Goal: Task Accomplishment & Management: Complete application form

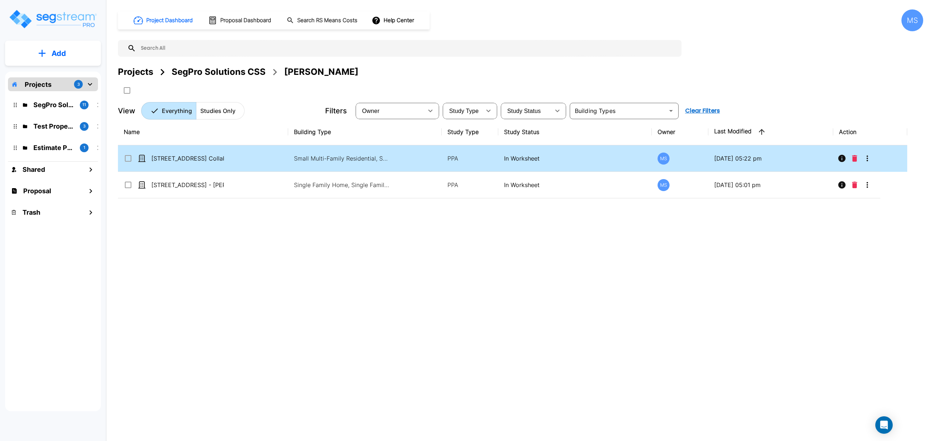
click at [225, 155] on td "[STREET_ADDRESS] Collaku" at bounding box center [203, 158] width 170 height 26
checkbox input "true"
click at [225, 155] on div "[STREET_ADDRESS] Collaku" at bounding box center [178, 158] width 109 height 9
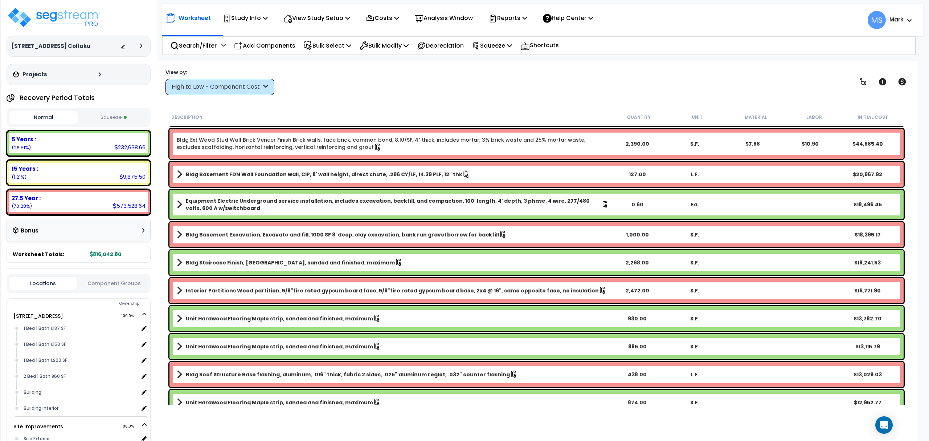
scroll to position [97, 0]
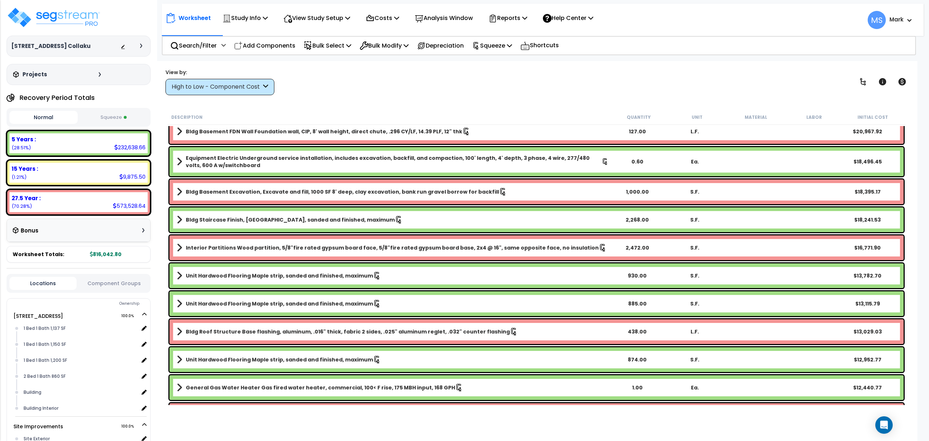
click at [115, 281] on button "Component Groups" at bounding box center [113, 283] width 67 height 8
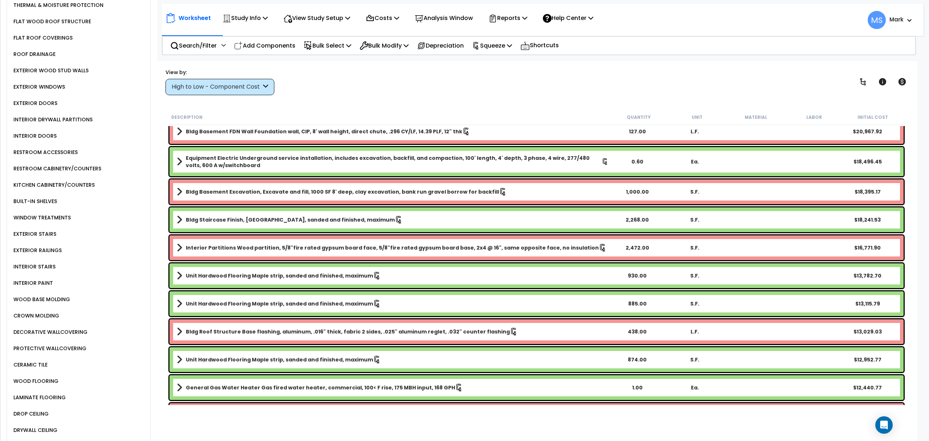
scroll to position [484, 0]
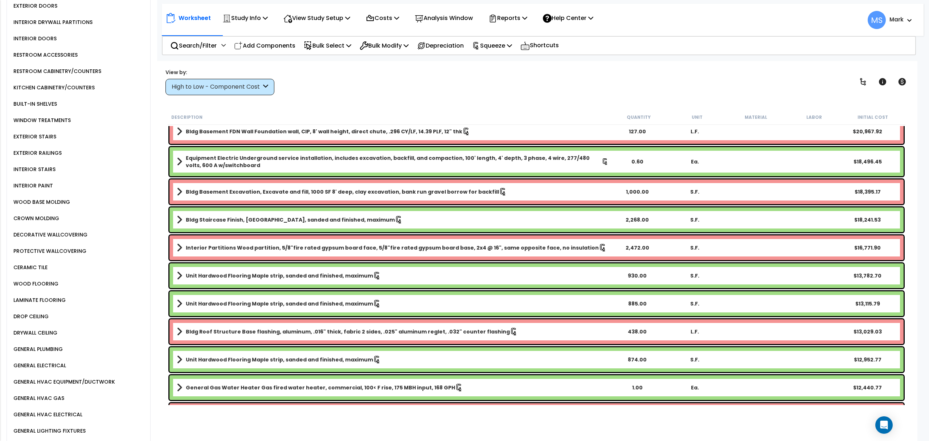
click at [44, 279] on div "WOOD FLOORING" at bounding box center [35, 283] width 47 height 9
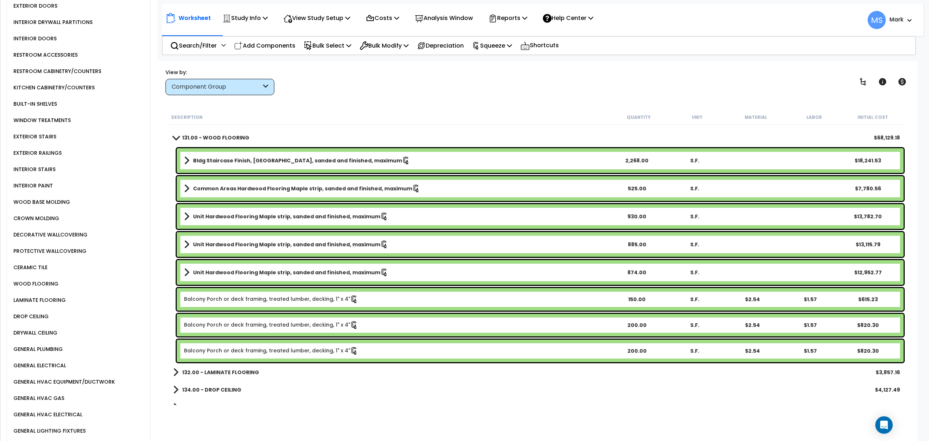
click at [262, 355] on div "Balcony Porch or deck framing, treated lumber, decking, 1" x 4" 200.00 S.F. $2.…" at bounding box center [540, 350] width 727 height 22
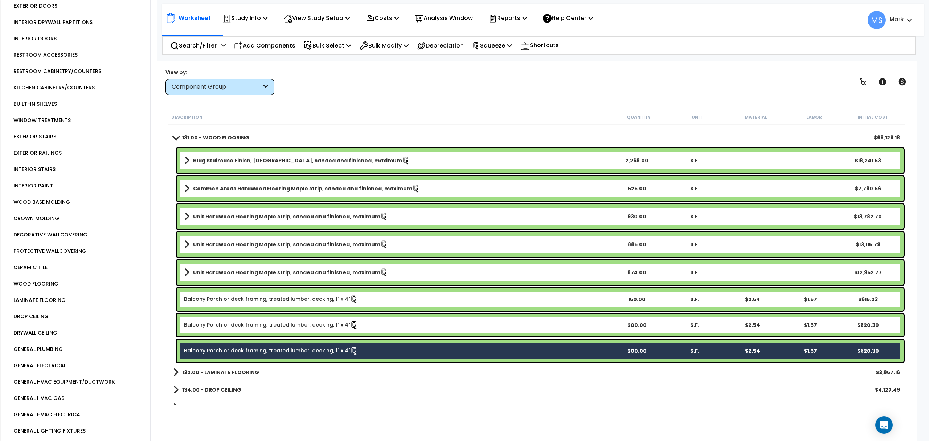
click at [269, 326] on link "Balcony Porch or deck framing, treated lumber, decking, 1" x 4"" at bounding box center [271, 325] width 174 height 8
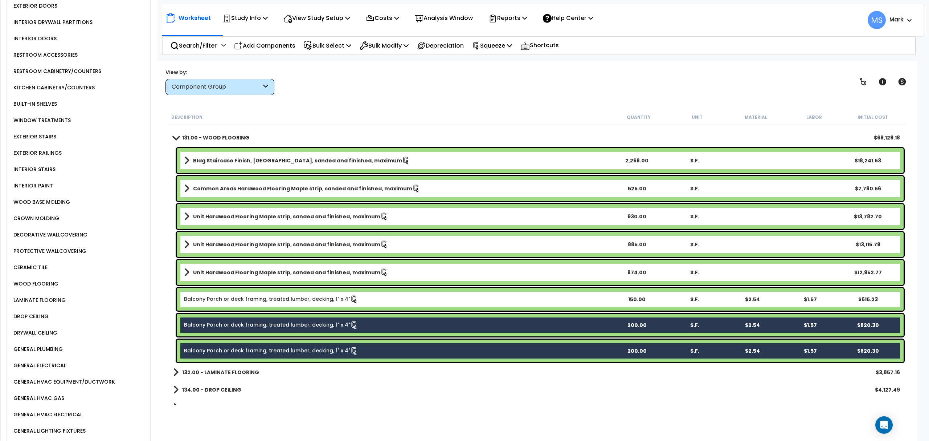
click at [287, 285] on div "Unit Hardwood Flooring Maple strip, sanded and finished, maximum 874.00 S.F. $1…" at bounding box center [537, 272] width 738 height 28
click at [287, 298] on link "Balcony Porch or deck framing, treated lumber, decking, 1" x 4"" at bounding box center [271, 299] width 174 height 8
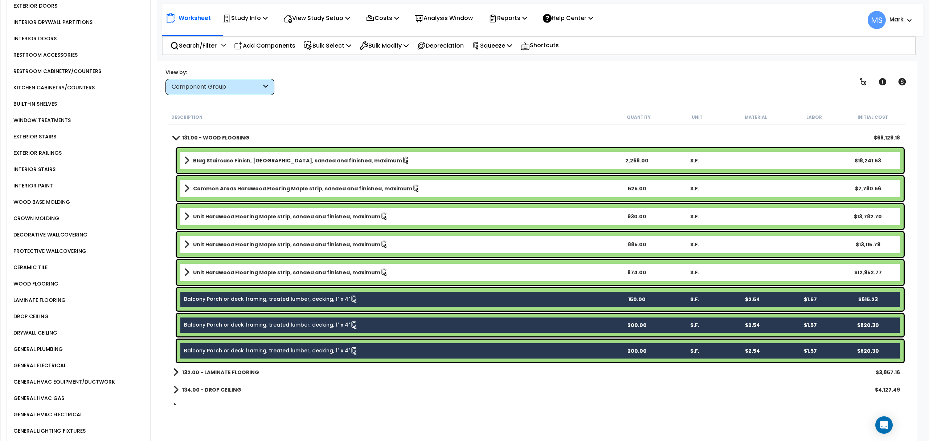
click at [289, 270] on b "Unit Hardwood Flooring Maple strip, sanded and finished, maximum" at bounding box center [286, 272] width 187 height 7
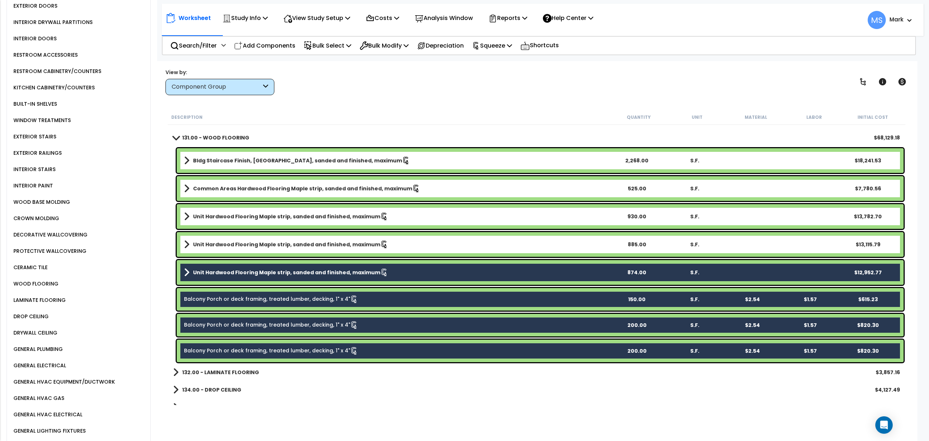
click at [298, 245] on b "Unit Hardwood Flooring Maple strip, sanded and finished, maximum" at bounding box center [286, 244] width 187 height 7
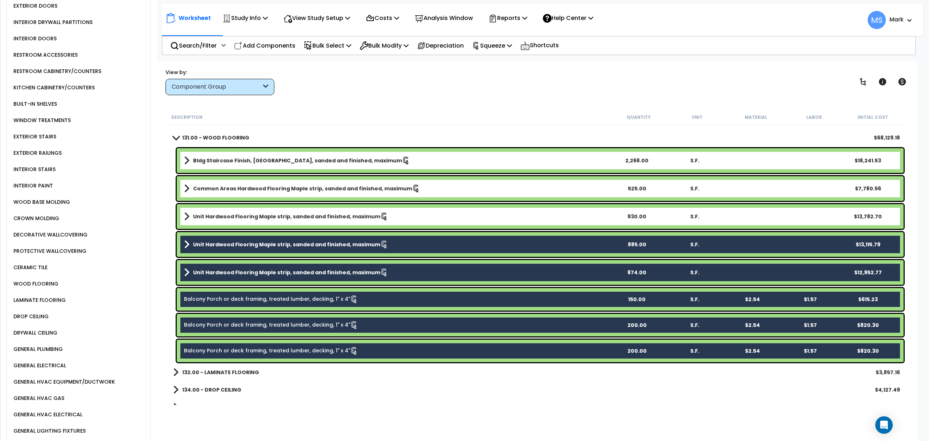
click at [311, 206] on div "Unit Hardwood Flooring Maple strip, sanded and finished, maximum 930.00 S.F. $1…" at bounding box center [540, 216] width 727 height 25
click at [315, 190] on b "Common Areas Hardwood Flooring Maple strip, sanded and finished, maximum" at bounding box center [302, 188] width 219 height 7
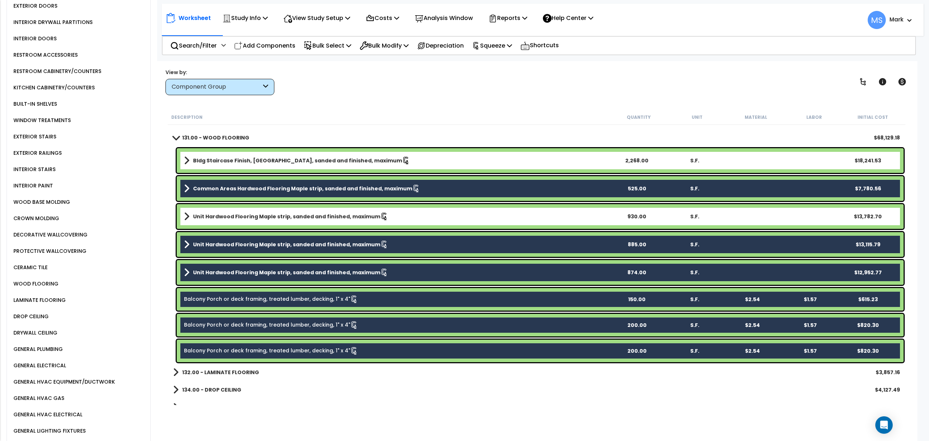
click at [315, 149] on div "Bldg Staircase Finish, Oak strip, sanded and finished, maximum 2,268.00 S.F. $1…" at bounding box center [540, 160] width 727 height 25
drag, startPoint x: 314, startPoint y: 155, endPoint x: 324, endPoint y: 177, distance: 24.7
click at [314, 156] on link "Bldg Staircase Finish, Oak strip, sanded and finished, maximum" at bounding box center [396, 160] width 424 height 10
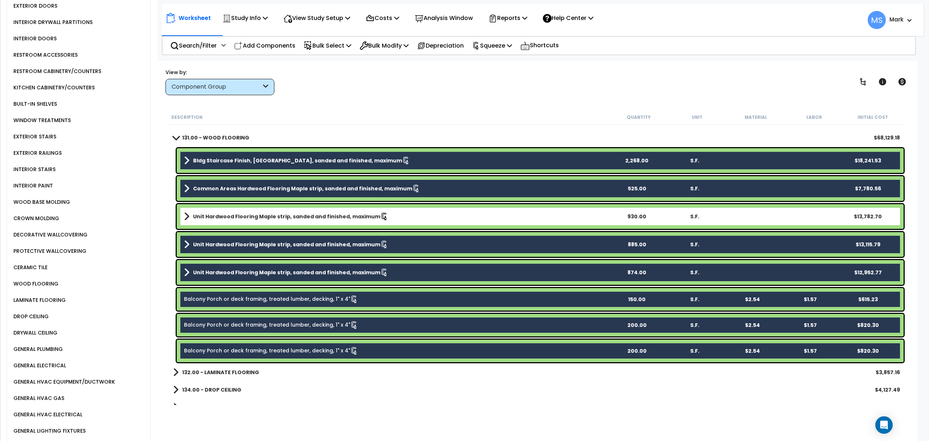
click at [321, 208] on div "Unit Hardwood Flooring Maple strip, sanded and finished, maximum 930.00 S.F. $1…" at bounding box center [540, 216] width 727 height 25
click at [324, 210] on div "Unit Hardwood Flooring Maple strip, sanded and finished, maximum 930.00 S.F. $1…" at bounding box center [540, 216] width 727 height 25
click at [300, 217] on b "Unit Hardwood Flooring Maple strip, sanded and finished, maximum" at bounding box center [286, 216] width 187 height 7
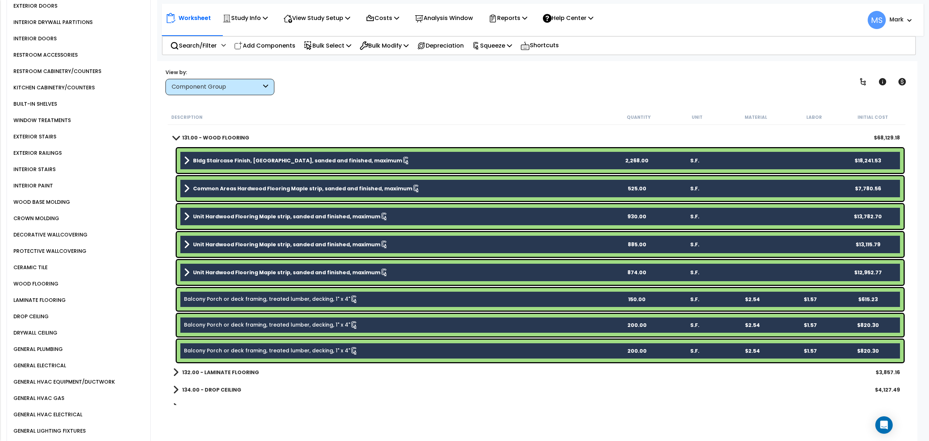
scroll to position [435, 0]
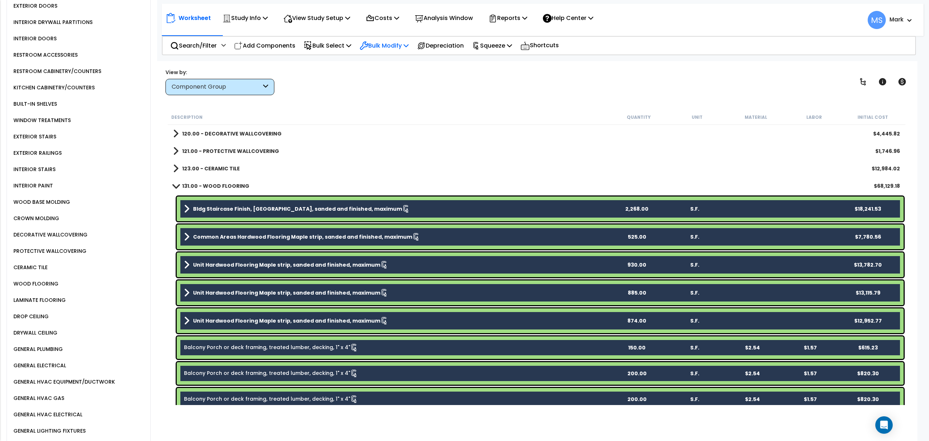
click at [398, 49] on p "Bulk Modify" at bounding box center [384, 46] width 49 height 10
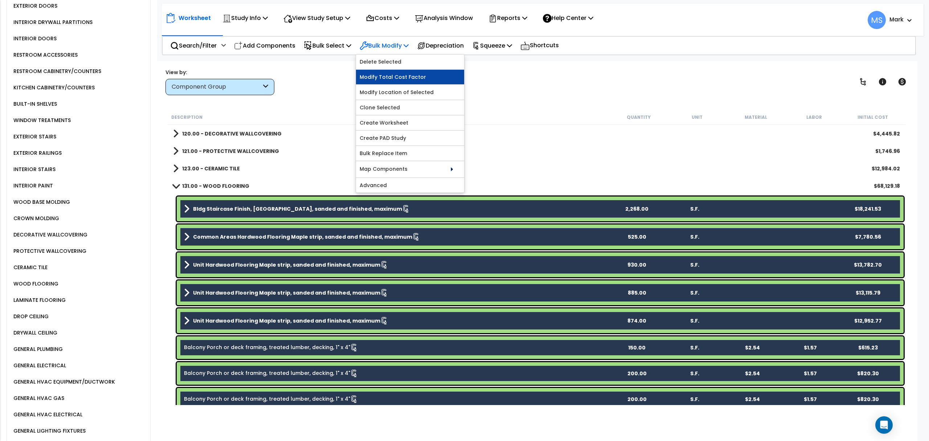
click at [401, 80] on link "Modify Total Cost Factor" at bounding box center [410, 77] width 108 height 15
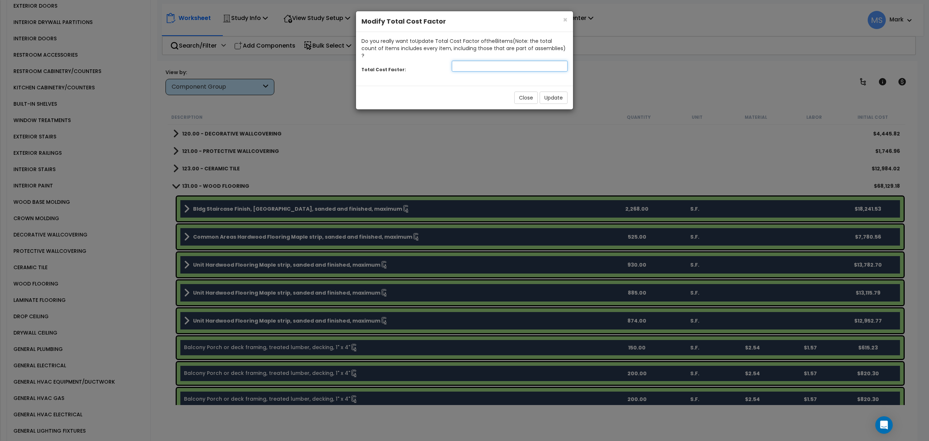
click at [522, 63] on input "number" at bounding box center [510, 66] width 116 height 11
type input ".80"
click at [550, 91] on button "Update" at bounding box center [554, 97] width 28 height 12
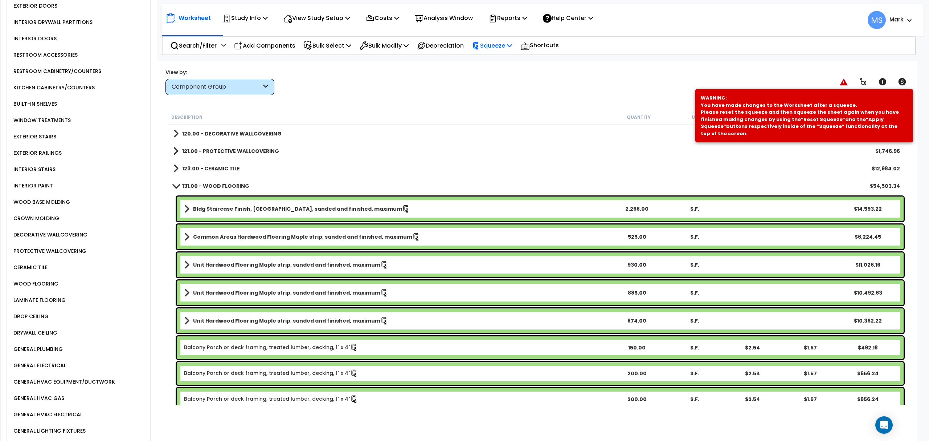
click at [501, 49] on p "Squeeze" at bounding box center [492, 46] width 40 height 10
click at [500, 61] on link "Re-squeeze" at bounding box center [504, 62] width 72 height 17
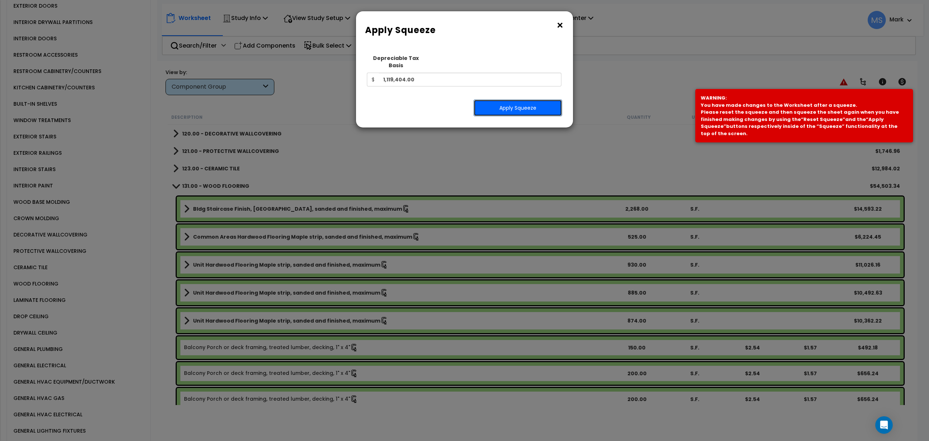
click at [498, 99] on button "Apply Squeeze" at bounding box center [518, 107] width 89 height 17
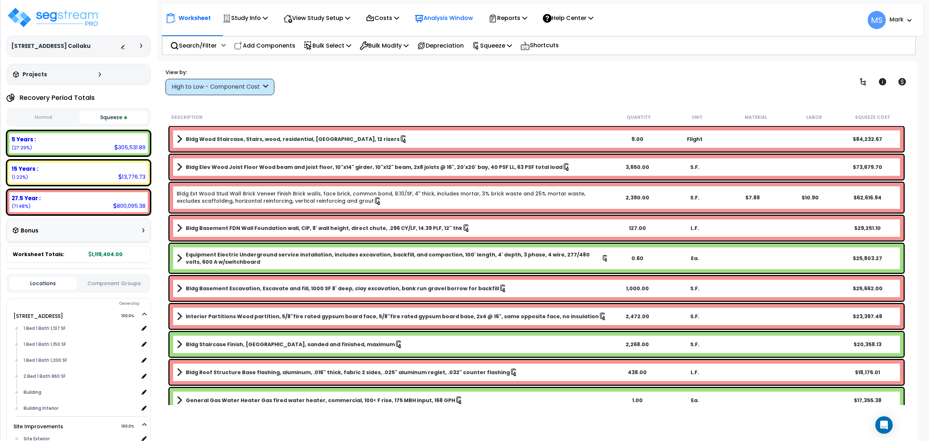
click at [453, 14] on p "Analysis Window" at bounding box center [444, 18] width 58 height 10
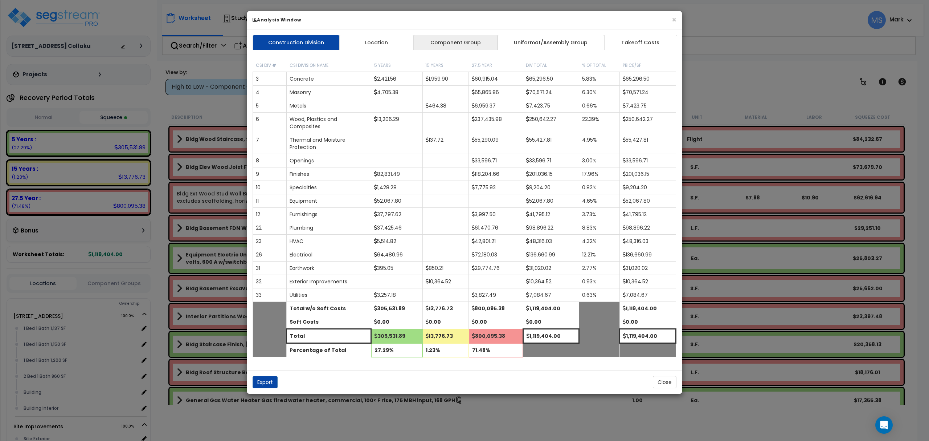
click at [466, 48] on link "Component Group" at bounding box center [455, 42] width 84 height 15
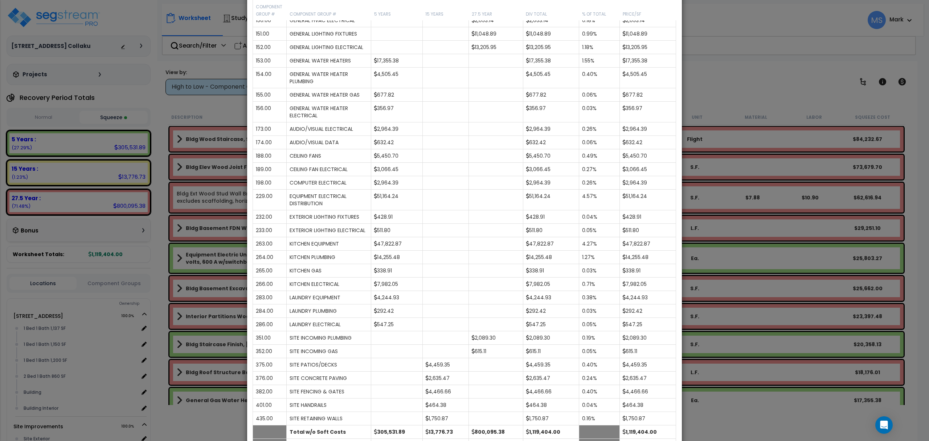
scroll to position [698, 0]
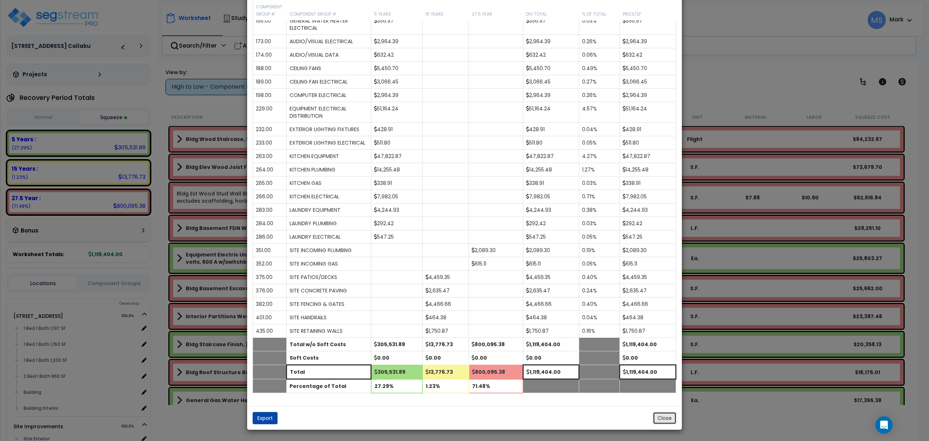
click at [658, 414] on button "Close" at bounding box center [665, 417] width 24 height 12
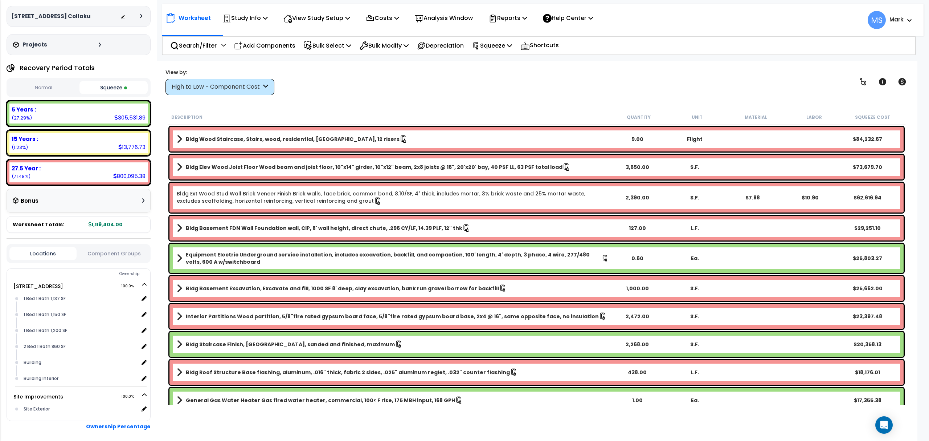
scroll to position [61, 0]
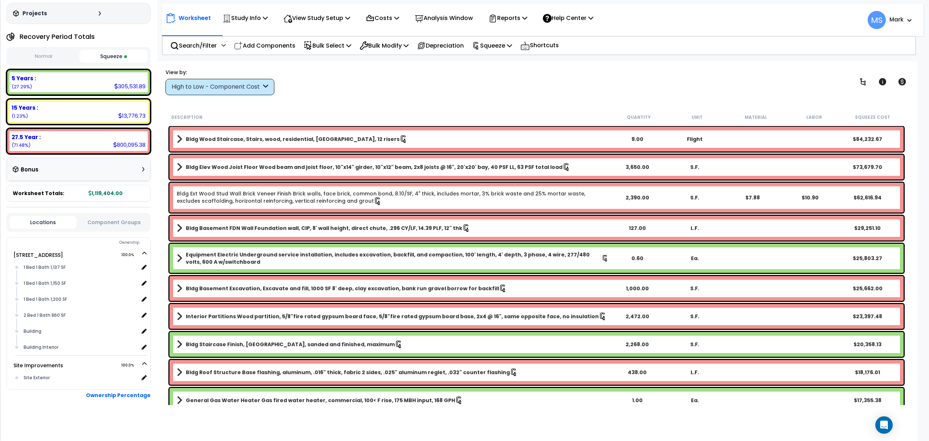
click at [128, 225] on button "Component Groups" at bounding box center [113, 222] width 67 height 8
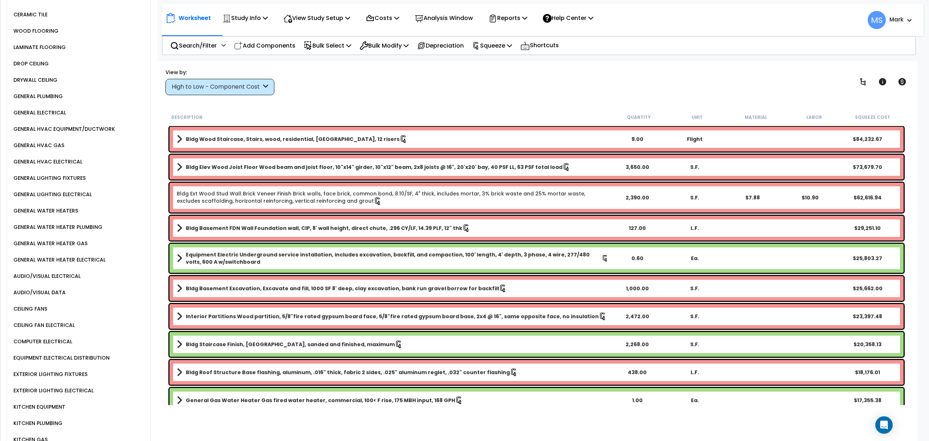
scroll to position [593, 0]
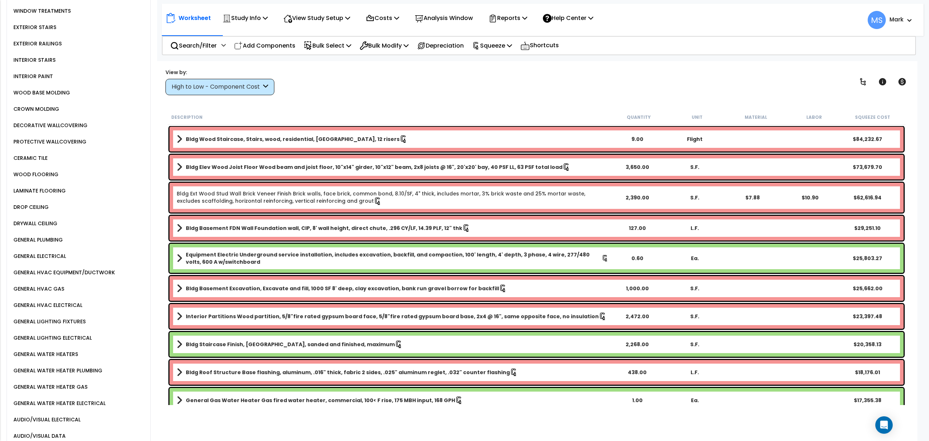
click at [49, 170] on div "WOOD FLOORING" at bounding box center [35, 174] width 47 height 9
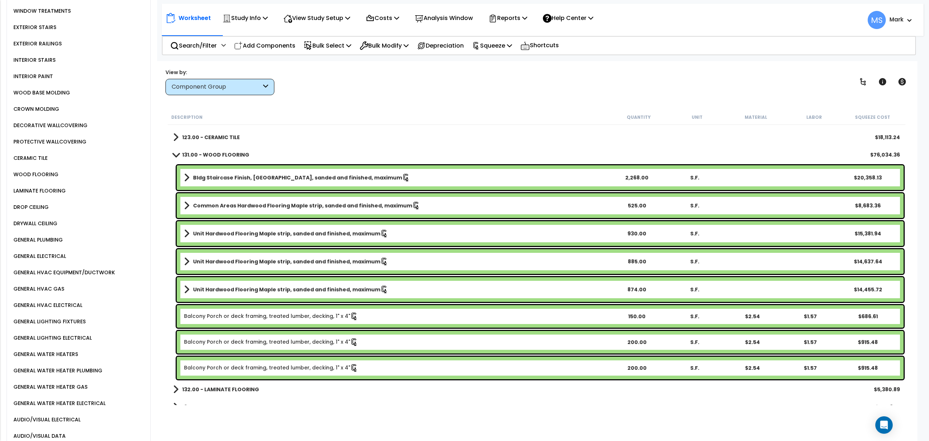
scroll to position [484, 0]
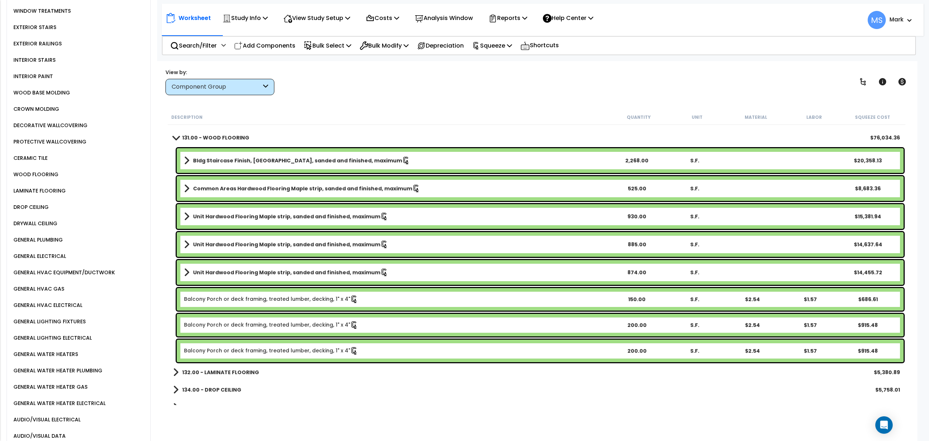
click at [232, 160] on b "Bldg Staircase Finish, Oak strip, sanded and finished, maximum" at bounding box center [297, 160] width 209 height 7
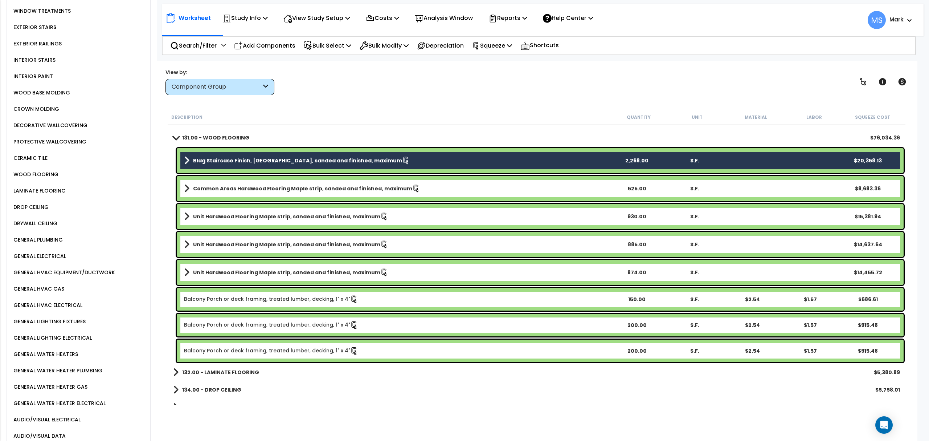
click at [233, 193] on div "Common Areas Hardwood Flooring Maple strip, sanded and finished, maximum 525.00…" at bounding box center [540, 188] width 727 height 25
click at [231, 214] on b "Unit Hardwood Flooring Maple strip, sanded and finished, maximum" at bounding box center [286, 216] width 187 height 7
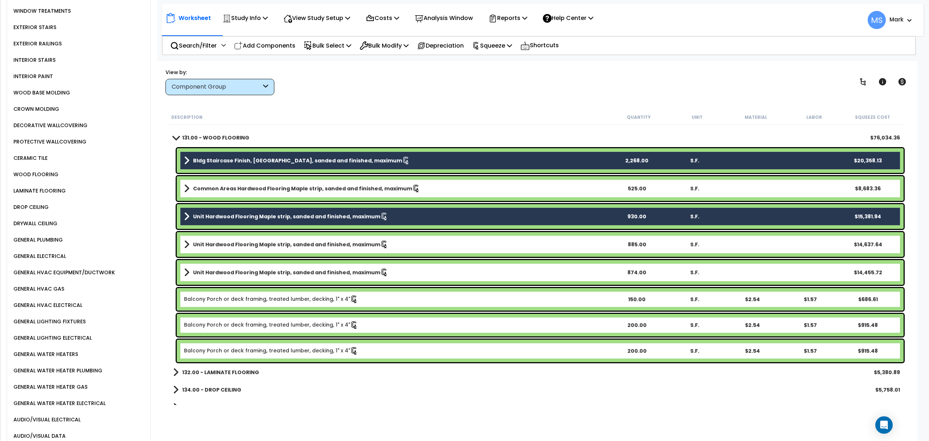
click at [230, 193] on div "Common Areas Hardwood Flooring Maple strip, sanded and finished, maximum 525.00…" at bounding box center [540, 188] width 727 height 25
click at [226, 245] on b "Unit Hardwood Flooring Maple strip, sanded and finished, maximum" at bounding box center [286, 244] width 187 height 7
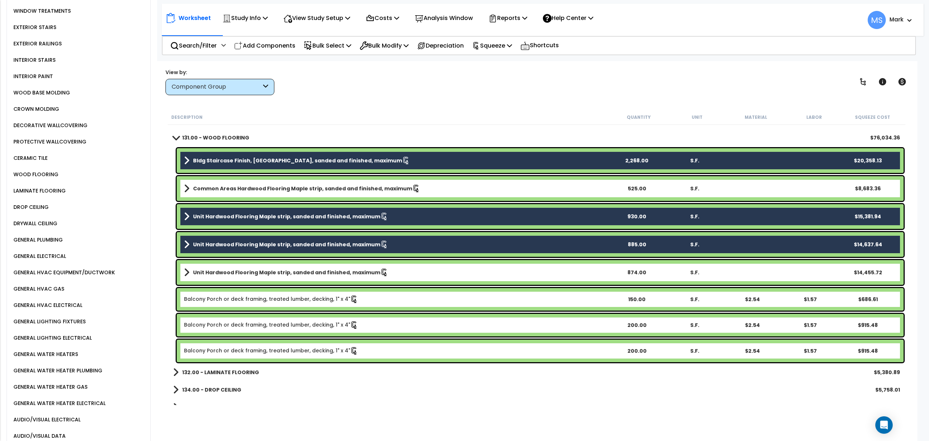
click at [239, 185] on b "Common Areas Hardwood Flooring Maple strip, sanded and finished, maximum" at bounding box center [302, 188] width 219 height 7
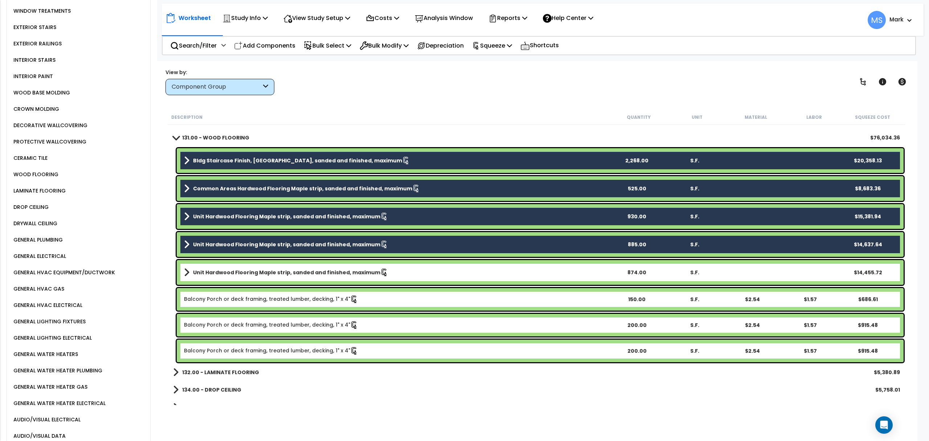
click at [254, 154] on div "Bldg Staircase Finish, Oak strip, sanded and finished, maximum 2,268.00 S.F. $2…" at bounding box center [540, 160] width 727 height 25
click at [246, 190] on b "Common Areas Hardwood Flooring Maple strip, sanded and finished, maximum" at bounding box center [302, 188] width 219 height 7
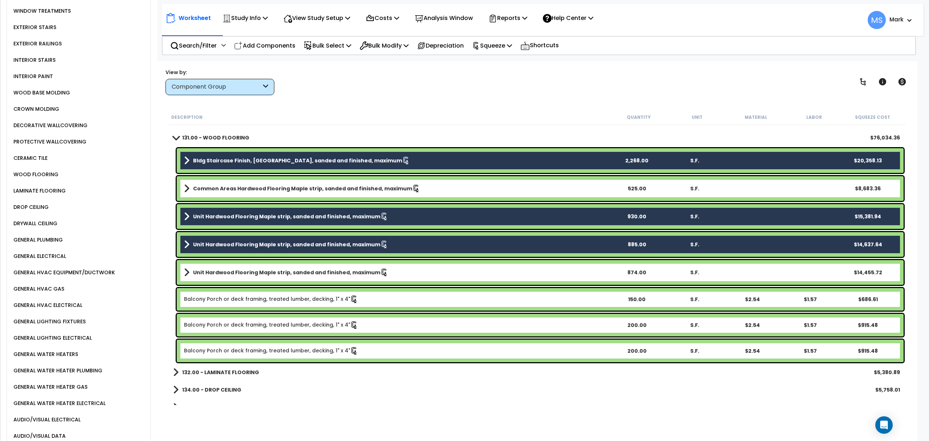
click at [251, 158] on b "Bldg Staircase Finish, [GEOGRAPHIC_DATA], sanded and finished, maximum" at bounding box center [297, 160] width 209 height 7
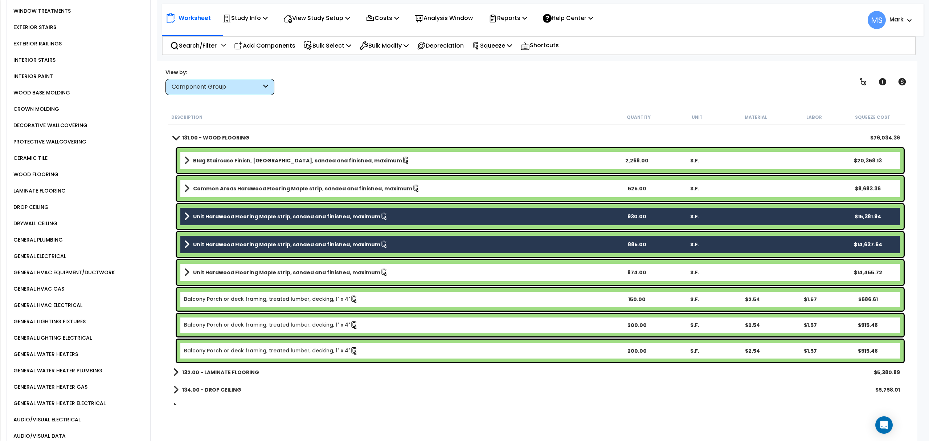
click at [243, 219] on b "Unit Hardwood Flooring Maple strip, sanded and finished, maximum" at bounding box center [286, 216] width 187 height 7
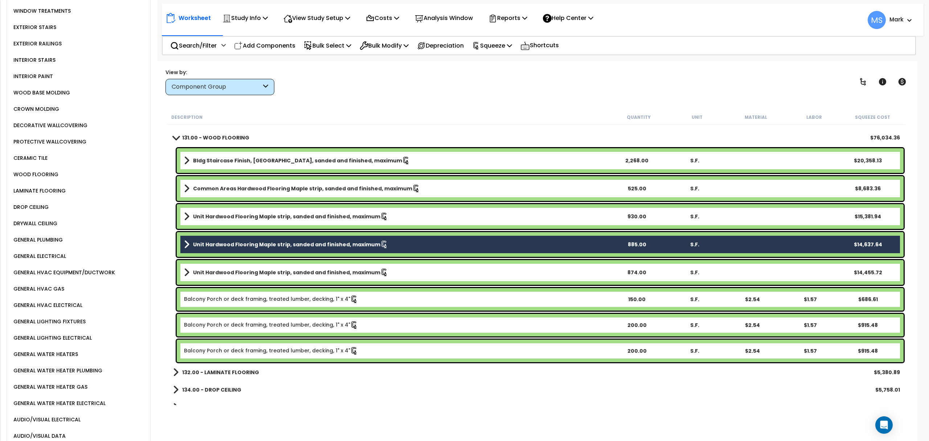
click at [251, 250] on div "Unit Hardwood Flooring Maple strip, sanded and finished, maximum 885.00 S.F. $1…" at bounding box center [540, 244] width 727 height 25
click at [258, 247] on link "Unit Hardwood Flooring Maple strip, sanded and finished, maximum" at bounding box center [396, 244] width 424 height 10
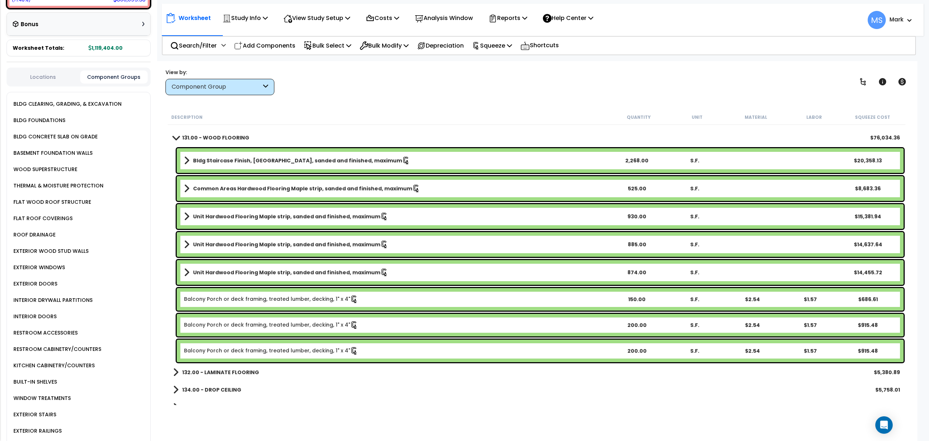
scroll to position [0, 0]
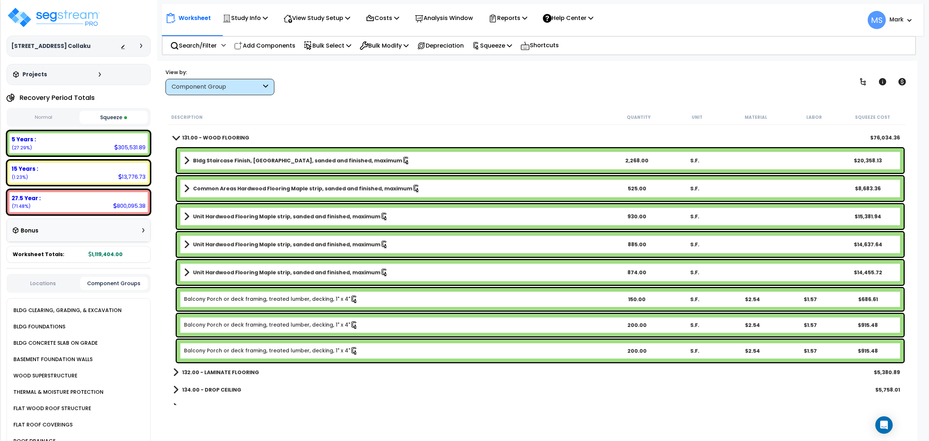
click at [50, 117] on button "Normal" at bounding box center [43, 117] width 68 height 13
click at [110, 118] on button "Squeeze" at bounding box center [113, 117] width 68 height 13
click at [473, 19] on p "Analysis Window" at bounding box center [444, 18] width 58 height 10
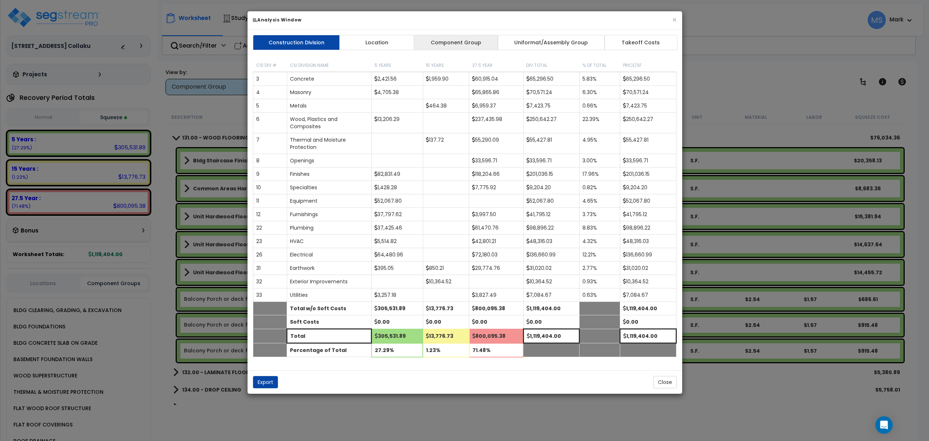
click at [459, 43] on link "Component Group" at bounding box center [456, 42] width 84 height 15
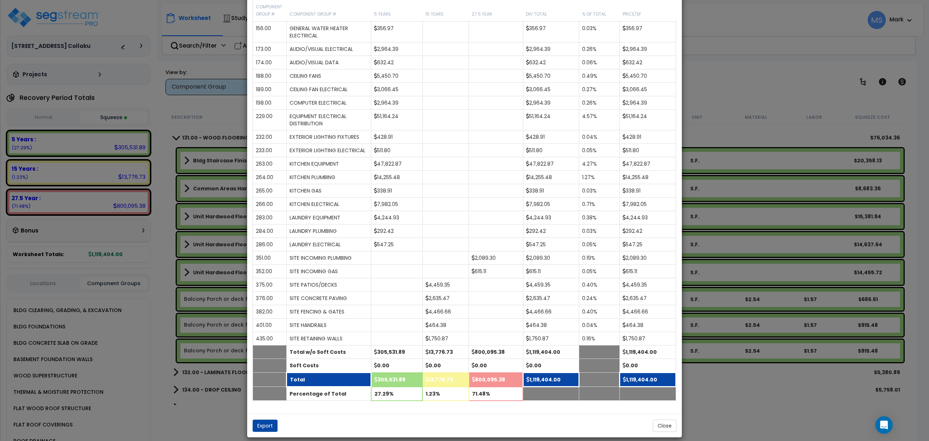
scroll to position [698, 0]
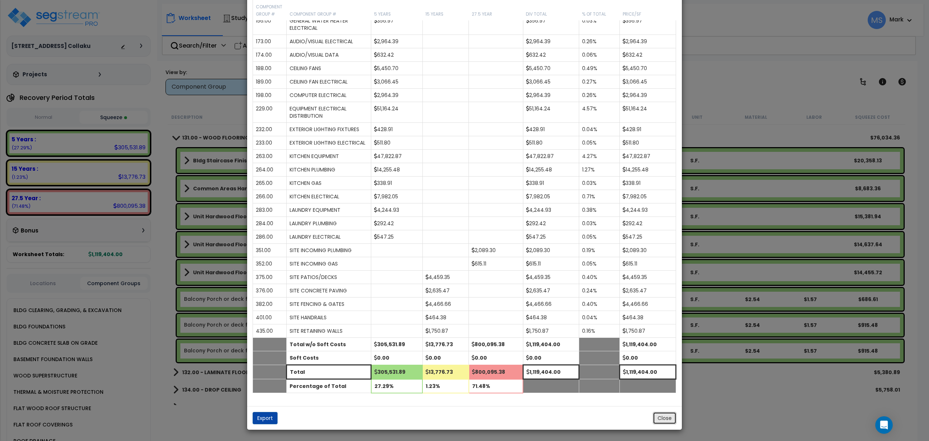
click at [657, 421] on button "Close" at bounding box center [665, 417] width 24 height 12
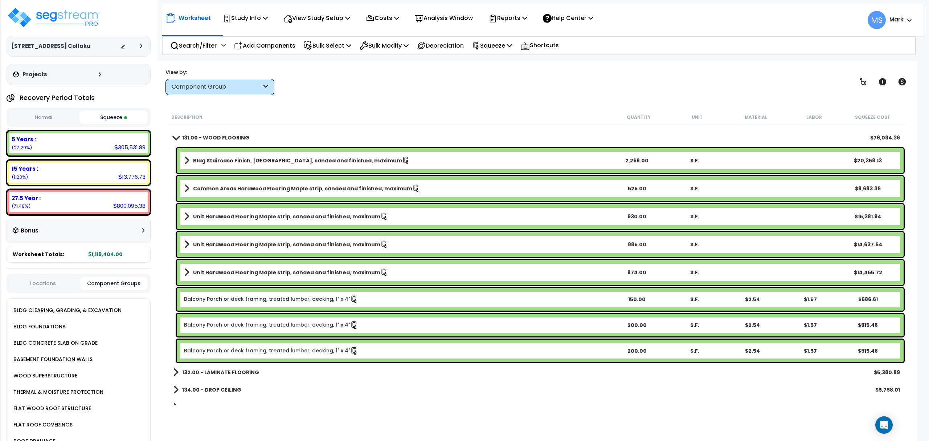
click at [98, 178] on div "15 Years : 13,776.73 (1.23%)" at bounding box center [78, 173] width 138 height 20
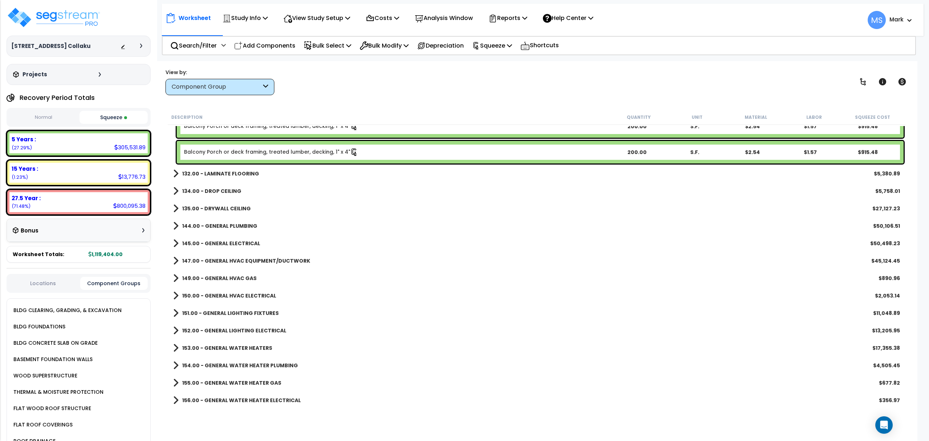
scroll to position [435, 0]
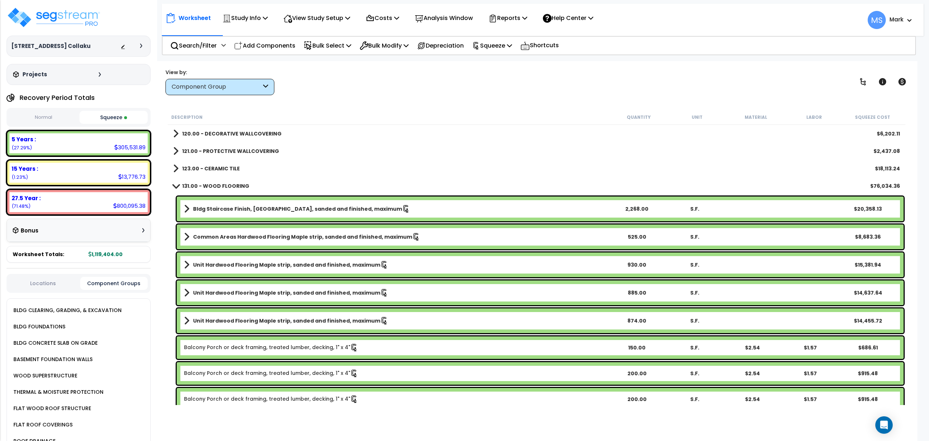
click at [231, 95] on div "Worksheet Study Info Study Setup Add Property Unit Template study Clone study MS" at bounding box center [537, 281] width 762 height 441
click at [231, 86] on div "Component Group" at bounding box center [217, 87] width 90 height 8
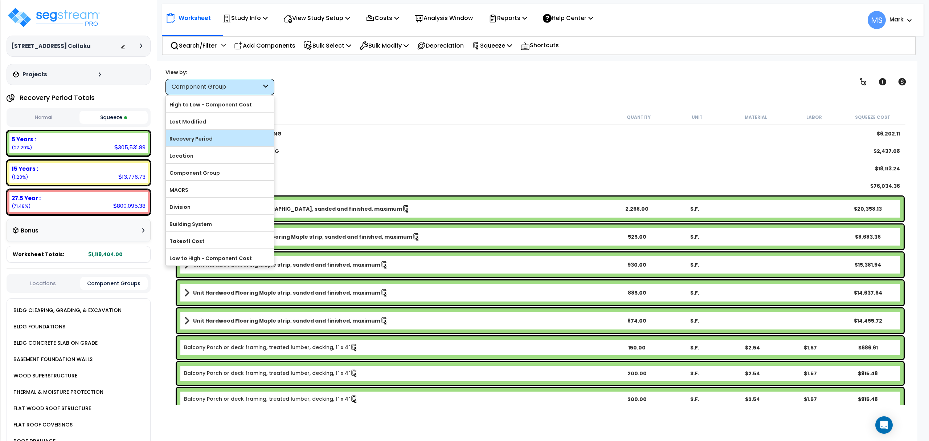
click at [213, 139] on label "Recovery Period" at bounding box center [220, 138] width 108 height 11
click at [0, 0] on input "Recovery Period" at bounding box center [0, 0] width 0 height 0
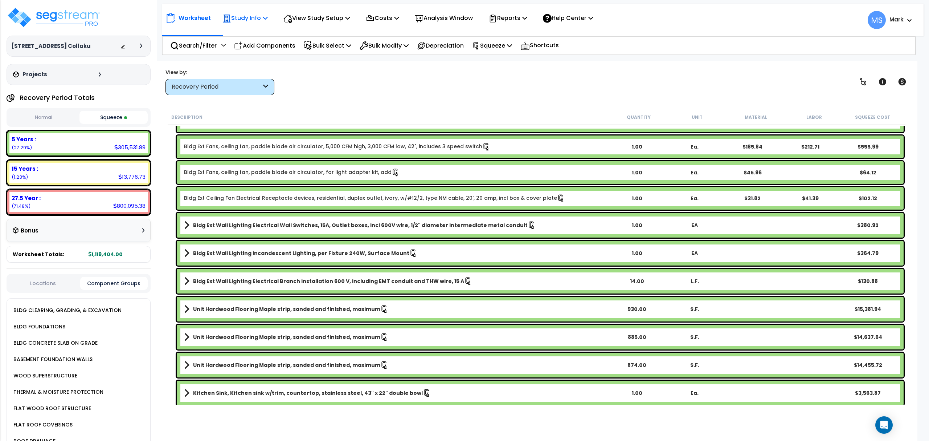
click at [263, 16] on p "Study Info" at bounding box center [244, 18] width 45 height 10
click at [260, 31] on link "Study Setup" at bounding box center [255, 34] width 72 height 15
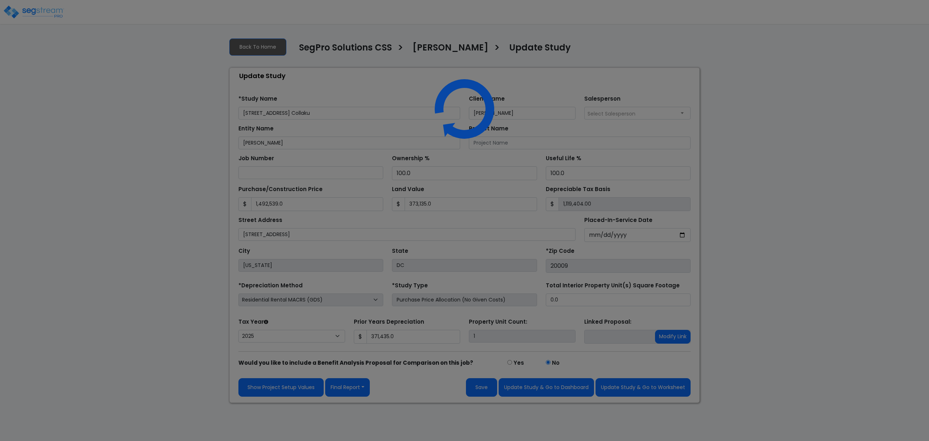
select select "2025"
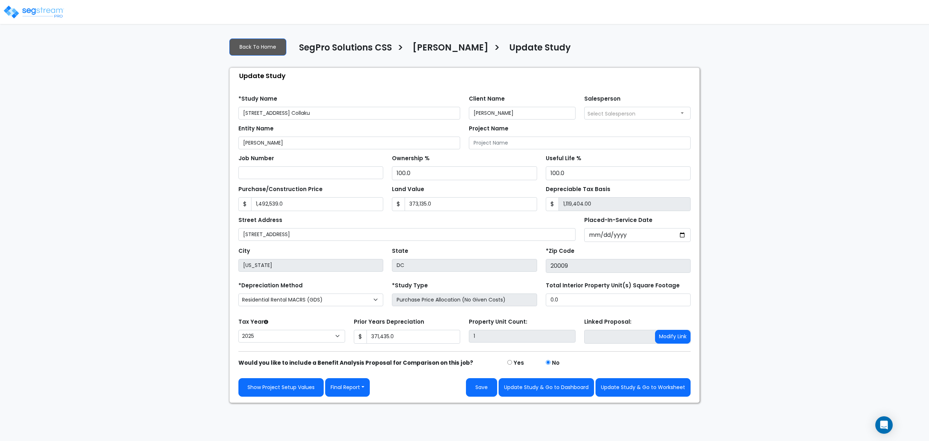
click at [446, 196] on div "Land Value $ 373,135.0" at bounding box center [464, 197] width 145 height 27
click at [443, 204] on input "373,135.0" at bounding box center [471, 204] width 132 height 14
drag, startPoint x: 443, startPoint y: 204, endPoint x: 440, endPoint y: 208, distance: 4.9
click at [443, 205] on input "373,135.0" at bounding box center [471, 204] width 132 height 14
type input "6"
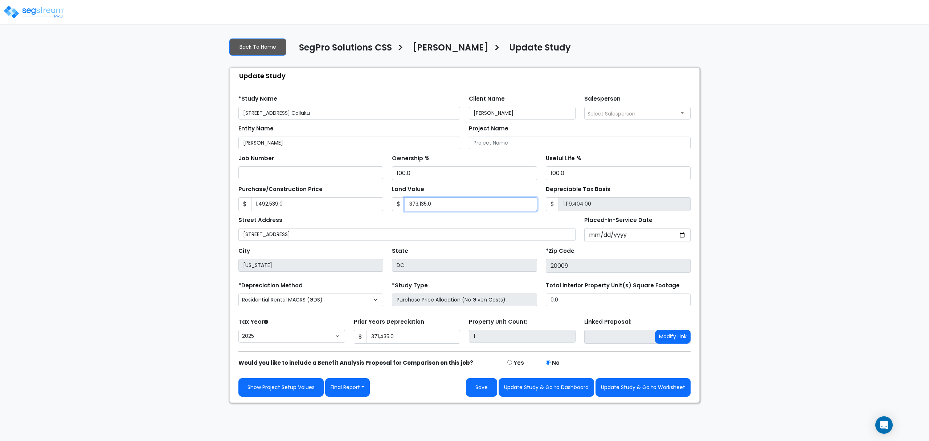
type input "1,492,533.00"
type input "60"
type input "1,492,479.00"
type input "600"
type input "1,491,939.00"
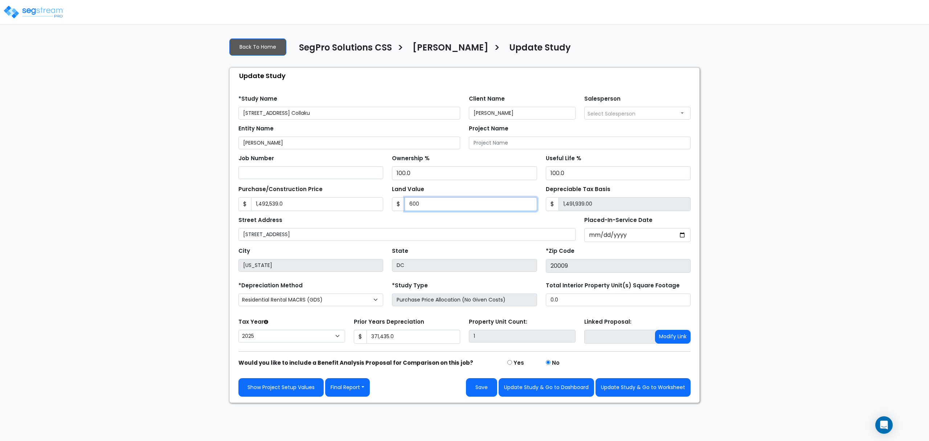
type input "6000"
type input "1,486,539.00"
type input "6,0000"
type input "1,432,539.00"
type input "60,0000"
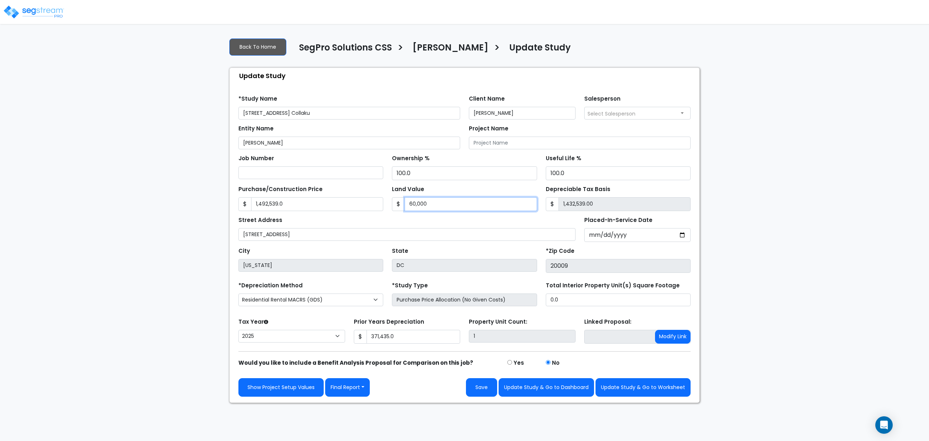
type input "892,539.00"
type input "600,000"
click at [336, 205] on input "1,492,539.0" at bounding box center [317, 204] width 132 height 14
type input "1"
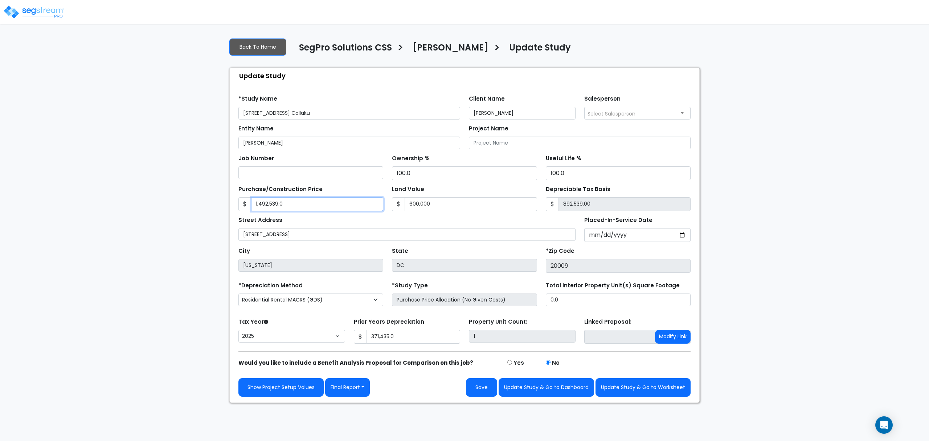
type input "-599,999.00"
type input "15"
type input "-599,985.00"
type input "150"
type input "-599,850.00"
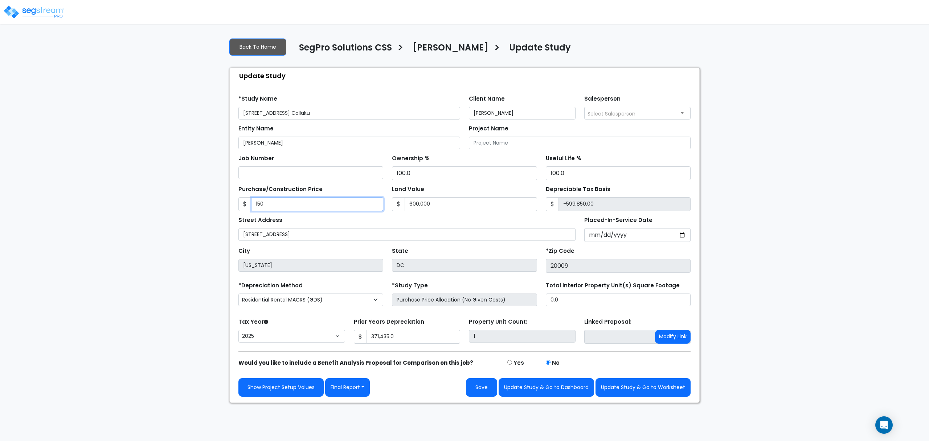
type input "1500"
type input "-598,500.00"
type input "1,5000"
type input "-585,000.00"
type input "15,0000"
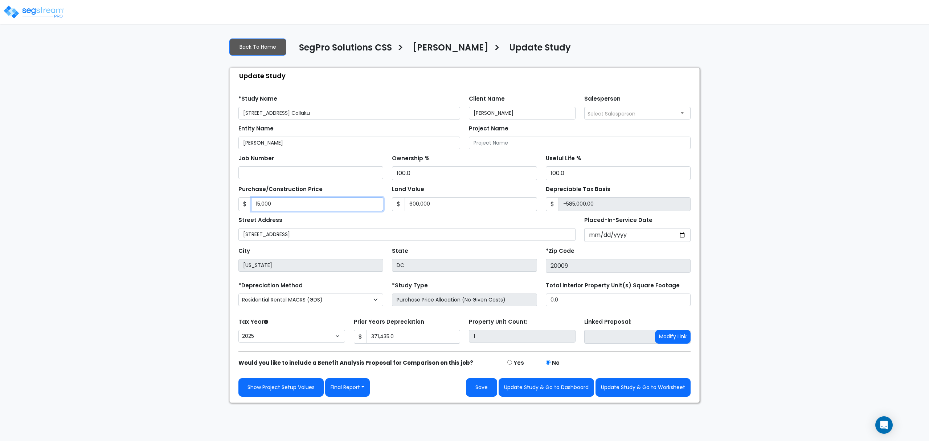
type input "-450,000.00"
type input "150,0000"
type input "900,000.00"
click at [154, 234] on div "We are Building your Study. So please grab a coffee and let us do the heavy lif…" at bounding box center [464, 217] width 929 height 370
click at [266, 206] on input "1,500,000" at bounding box center [317, 204] width 132 height 14
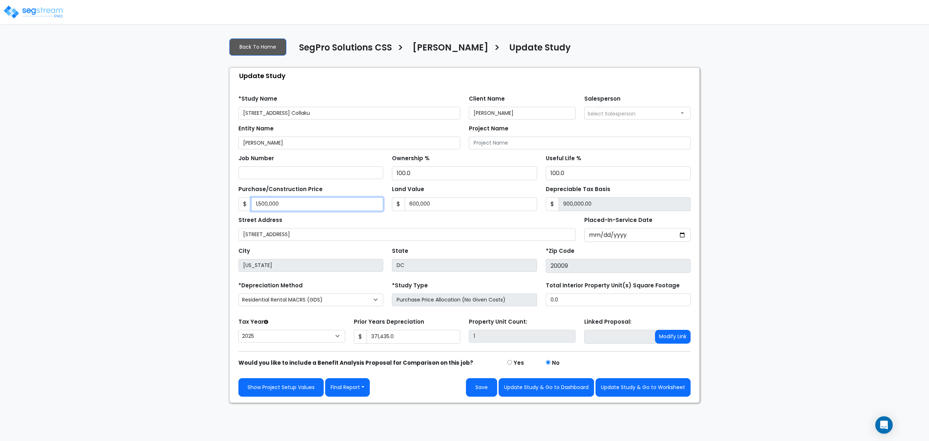
click at [266, 208] on input "1,500,000" at bounding box center [317, 204] width 132 height 14
type input "1,50,000"
type input "-450,000.00"
type input "1550,000"
type input "950,000.00"
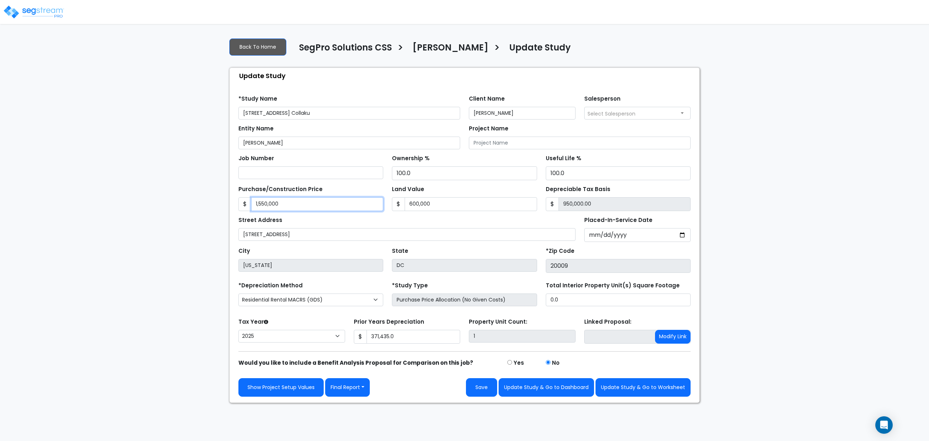
type input "1,550,000"
click at [102, 224] on div "We are Building your Study. So please grab a coffee and let us do the heavy lif…" at bounding box center [464, 217] width 929 height 370
click at [407, 337] on input "371,435.0" at bounding box center [413, 336] width 94 height 14
type input "310,909.09"
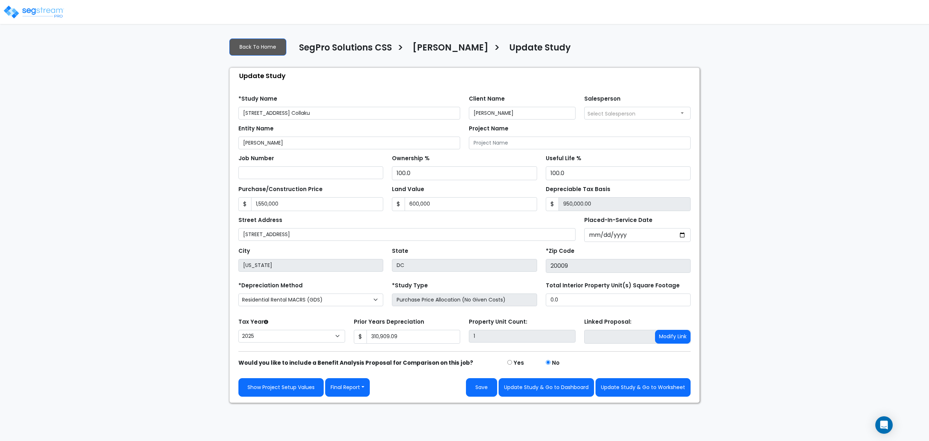
click at [77, 325] on div "We are Building your Study. So please grab a coffee and let us do the heavy lif…" at bounding box center [464, 217] width 929 height 370
click at [606, 292] on div "Total Interior Property Unit(s) Square Footage 0.0" at bounding box center [618, 293] width 145 height 26
click at [606, 298] on input "0.0" at bounding box center [618, 299] width 145 height 13
type input "4,975"
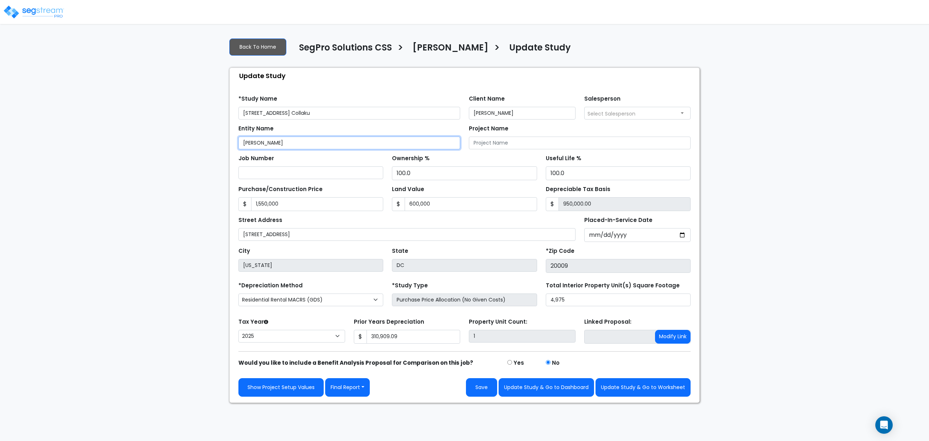
drag, startPoint x: 293, startPoint y: 144, endPoint x: 147, endPoint y: 156, distance: 146.3
click at [147, 156] on div "We are Building your Study. So please grab a coffee and let us do the heavy lif…" at bounding box center [464, 217] width 929 height 370
click at [364, 146] on input "[PERSON_NAME]" at bounding box center [349, 142] width 222 height 13
paste input "(Personal)"
type input "[PERSON_NAME] (Personal)"
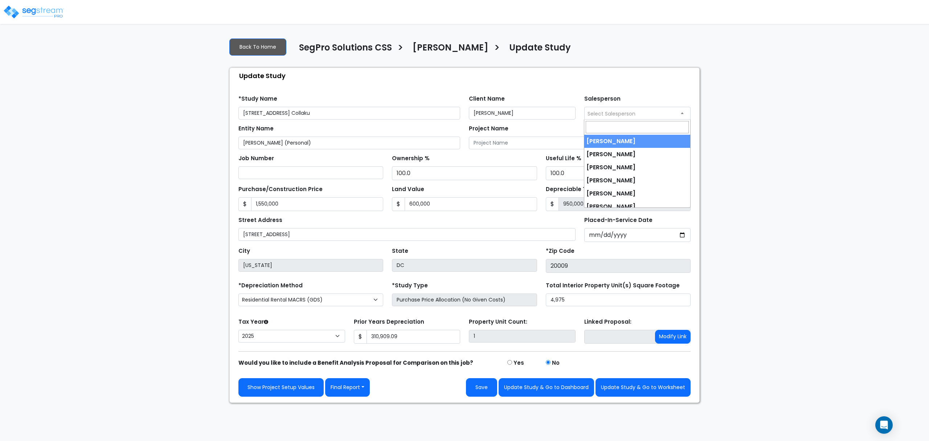
click at [618, 107] on span "Select Salesperson" at bounding box center [638, 113] width 106 height 12
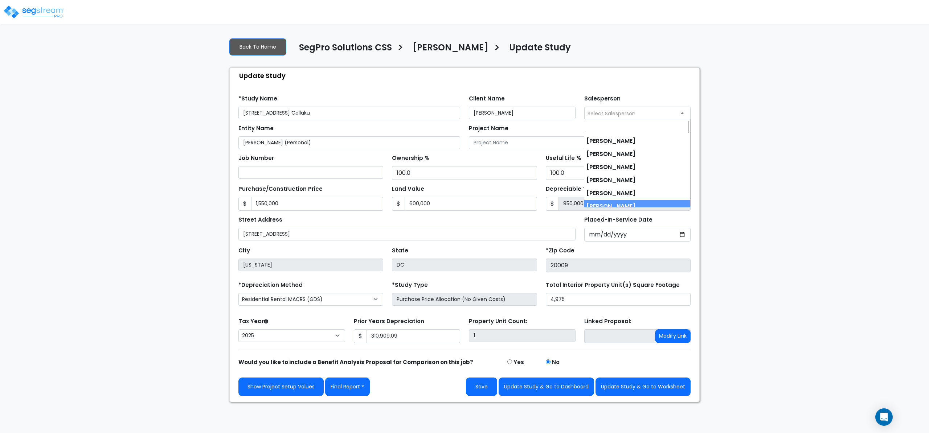
select select "190"
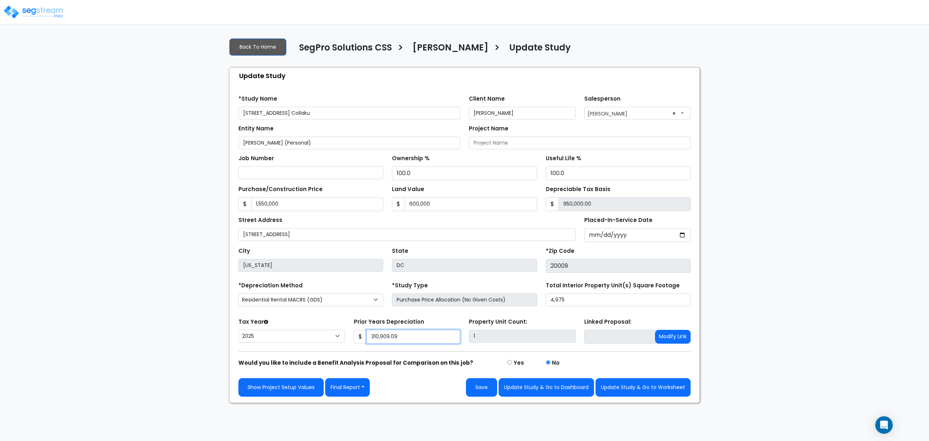
click at [397, 332] on input "310,909.09" at bounding box center [413, 336] width 94 height 14
type input "3"
click at [359, 147] on input "[PERSON_NAME] (Personal)" at bounding box center [349, 142] width 222 height 13
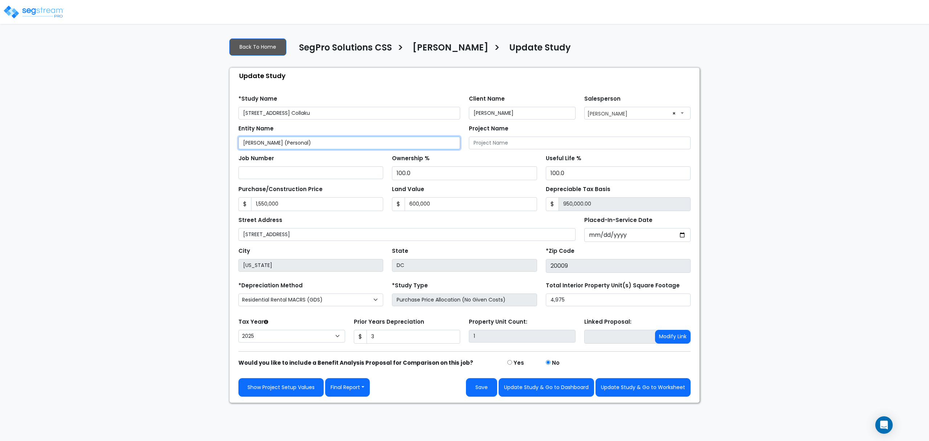
click at [359, 147] on input "[PERSON_NAME] (Personal)" at bounding box center [349, 142] width 222 height 13
click at [273, 44] on link "Back To Home" at bounding box center [257, 46] width 57 height 17
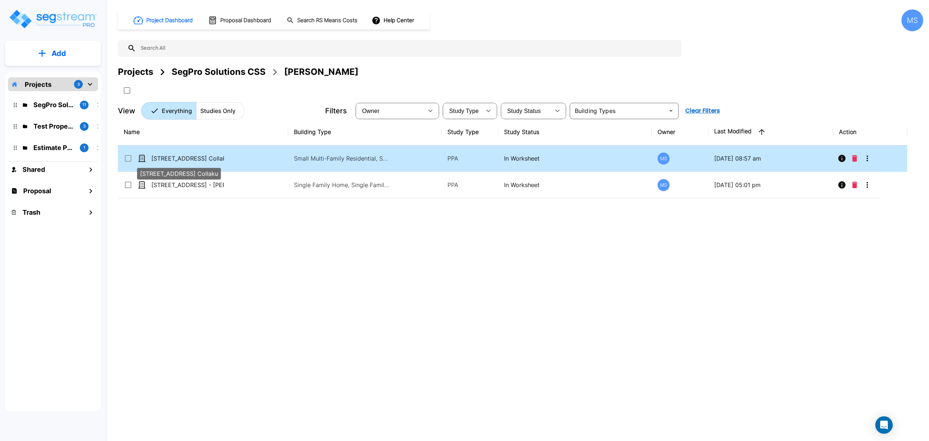
click at [195, 155] on p "[STREET_ADDRESS] Collaku" at bounding box center [187, 158] width 73 height 9
checkbox input "true"
click at [195, 155] on p "[STREET_ADDRESS] Collaku" at bounding box center [187, 158] width 73 height 9
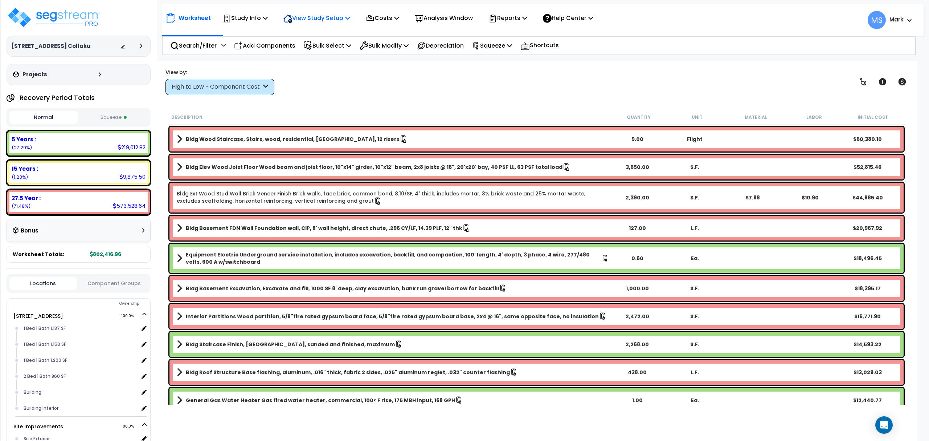
click at [349, 22] on p "View Study Setup" at bounding box center [316, 18] width 67 height 10
click at [237, 15] on p "Study Info" at bounding box center [244, 18] width 45 height 10
click at [247, 29] on link "Study Setup" at bounding box center [255, 34] width 72 height 15
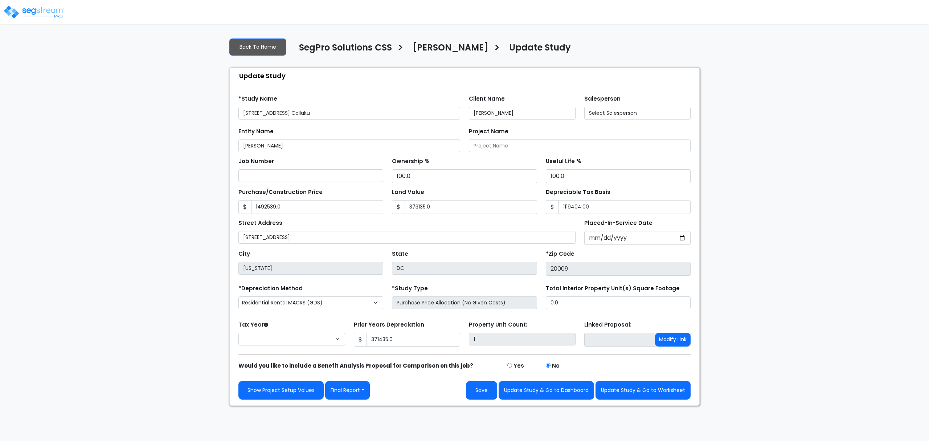
type input "1,492,539.0"
type input "373,135.0"
type input "1,119,404.00"
type input "371,435.0"
select select "2025"
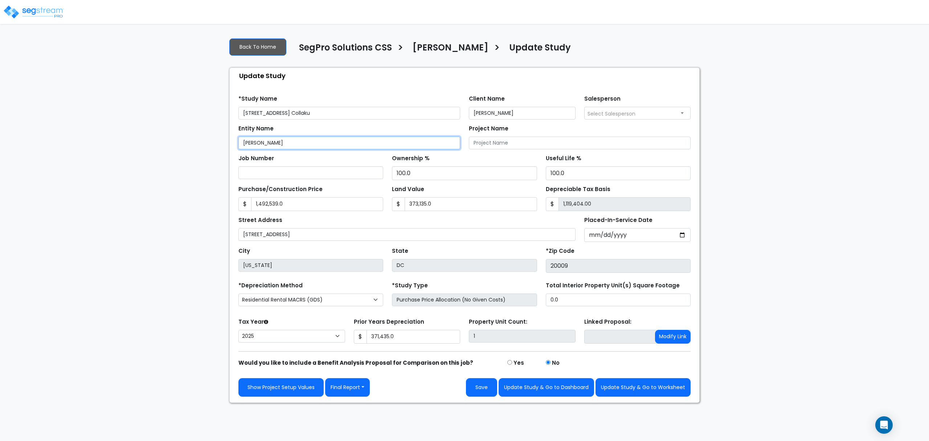
click at [401, 138] on input "[PERSON_NAME]" at bounding box center [349, 142] width 222 height 13
click at [393, 141] on input "[PERSON_NAME]" at bounding box center [349, 142] width 222 height 13
paste input "(Personal)"
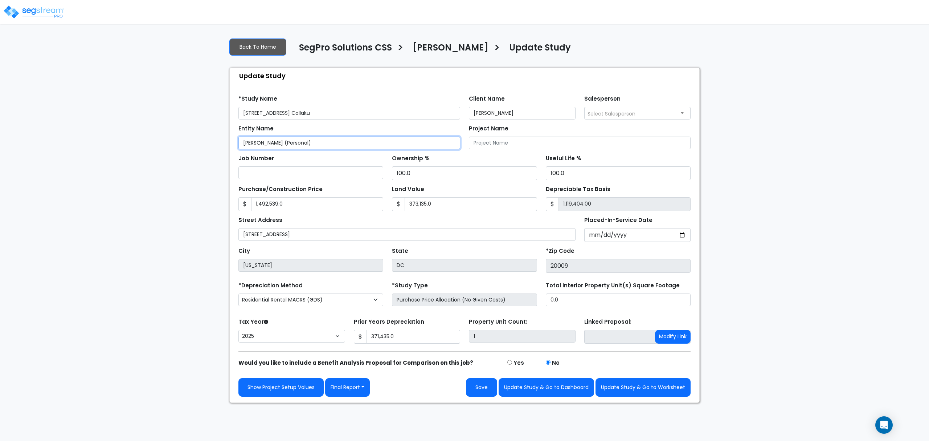
type input "[PERSON_NAME] (Personal)"
click at [613, 107] on div "Salesperson Select Salesperson Andrew Oliverson Mark Santiago Nico Suazo" at bounding box center [637, 106] width 115 height 26
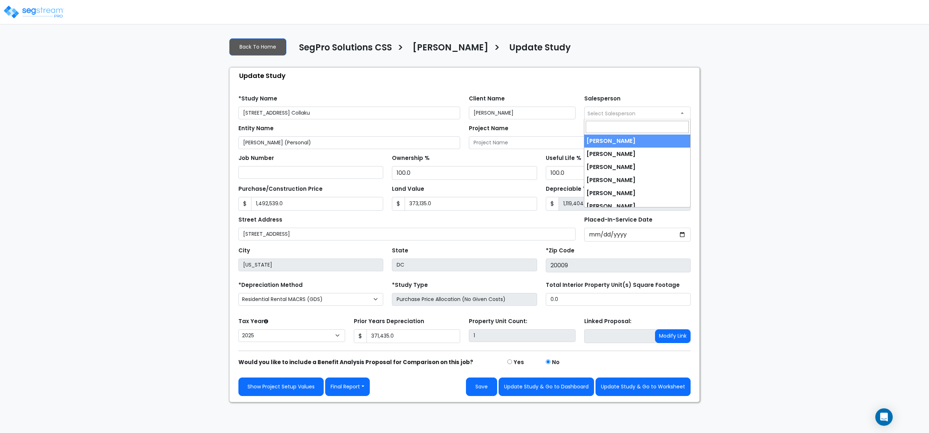
click at [613, 118] on span "Select Salesperson" at bounding box center [638, 113] width 106 height 12
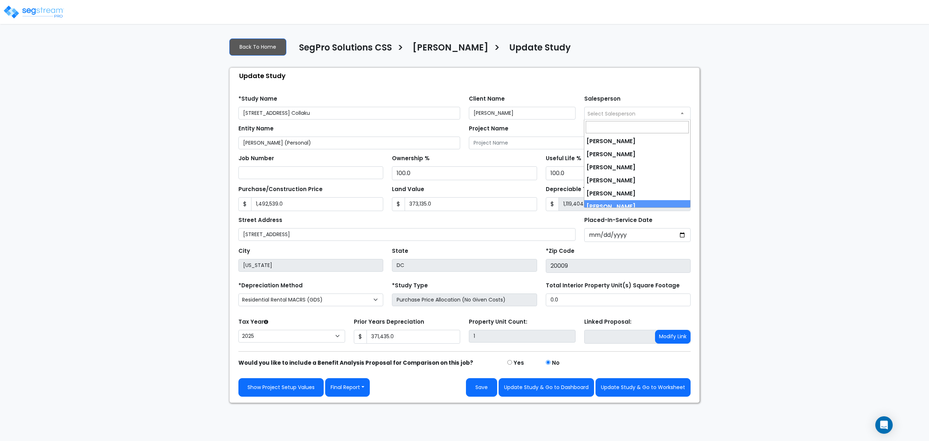
click at [615, 208] on input "1,119,404.00" at bounding box center [624, 204] width 132 height 14
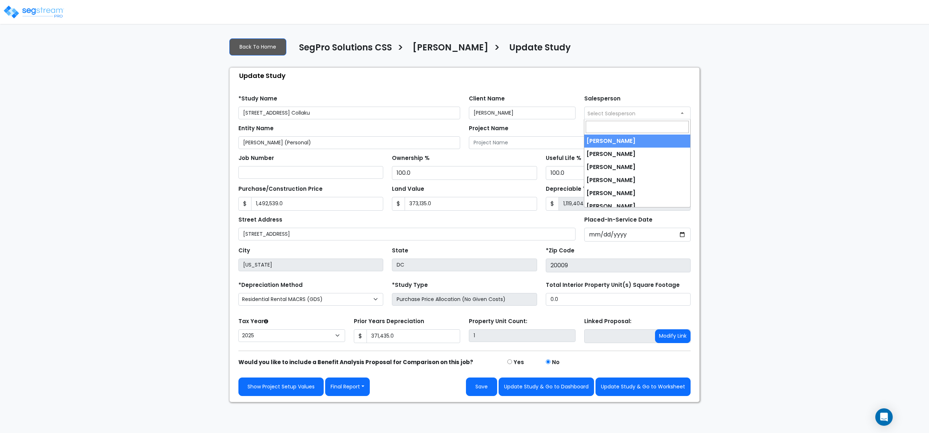
click at [618, 112] on span "Select Salesperson" at bounding box center [611, 113] width 48 height 7
select select "190"
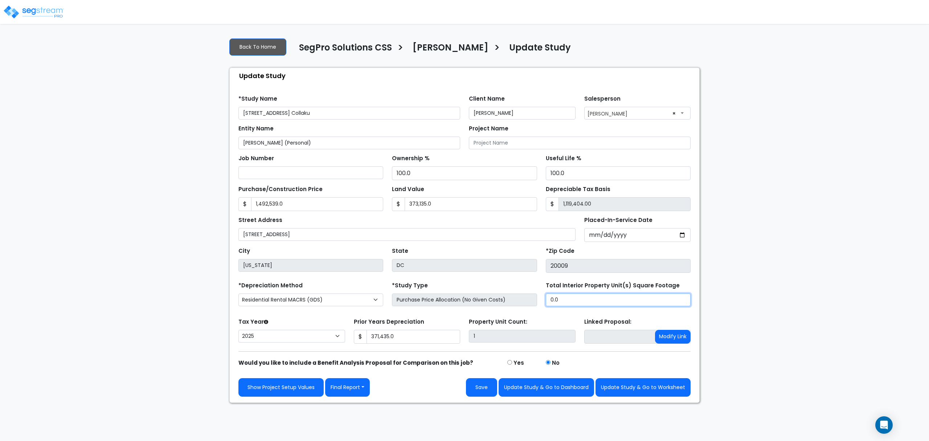
click at [631, 302] on input "0.0" at bounding box center [618, 299] width 145 height 13
type input "4,975"
click at [668, 393] on button "Update Study & Go to Worksheet" at bounding box center [642, 387] width 95 height 19
type input "1492539"
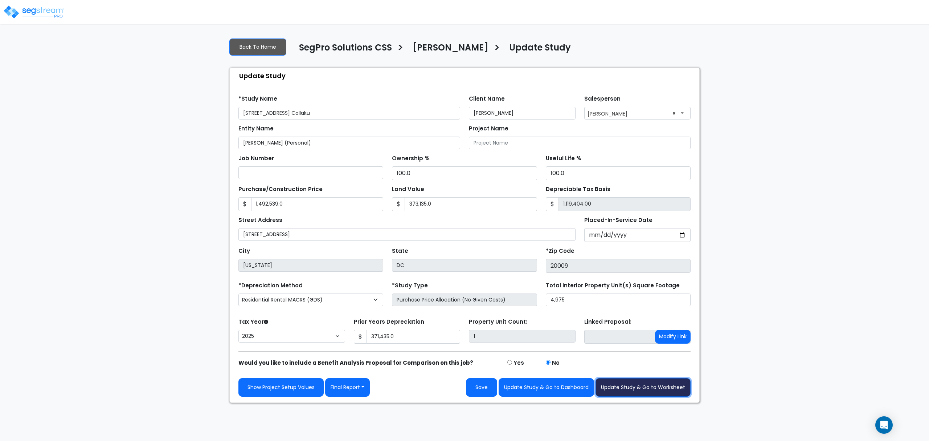
type input "373135"
type input "371435"
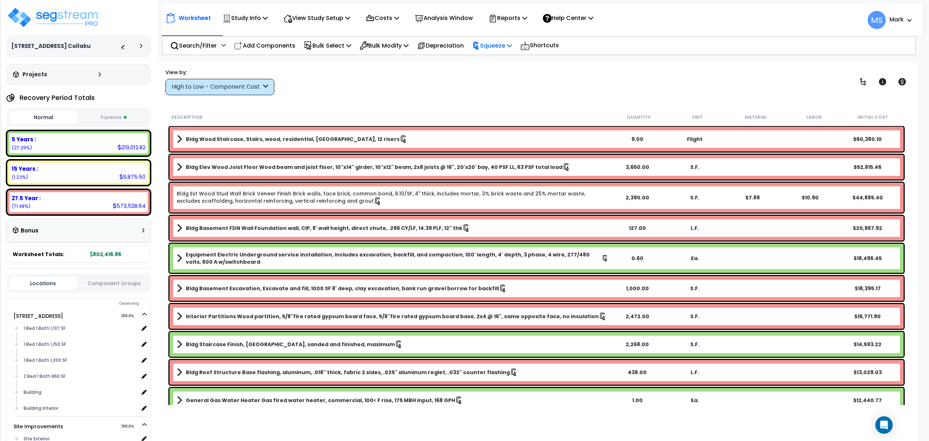
click at [489, 51] on div "Squeeze" at bounding box center [492, 45] width 40 height 17
click at [493, 60] on link "Re-squeeze" at bounding box center [504, 61] width 72 height 15
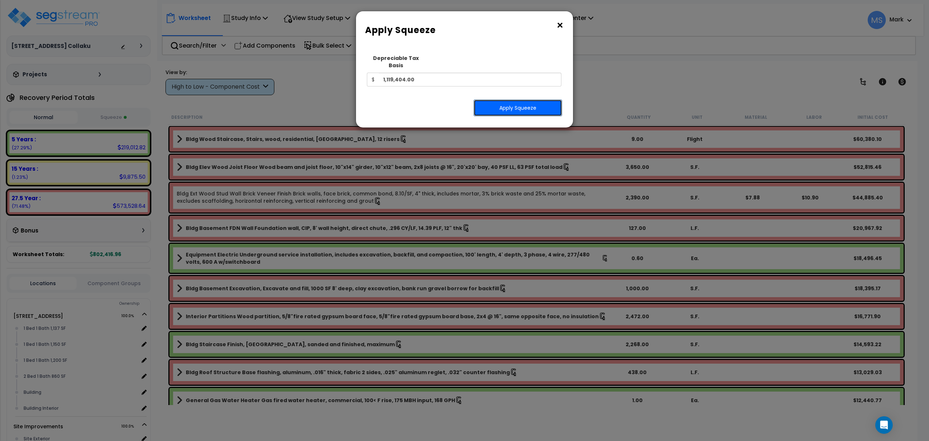
click at [513, 99] on button "Apply Squeeze" at bounding box center [518, 107] width 89 height 17
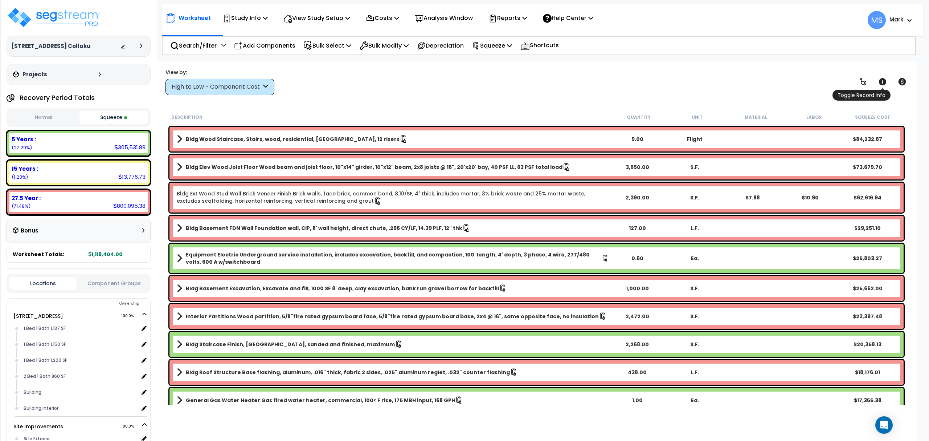
click at [880, 84] on icon at bounding box center [882, 81] width 9 height 9
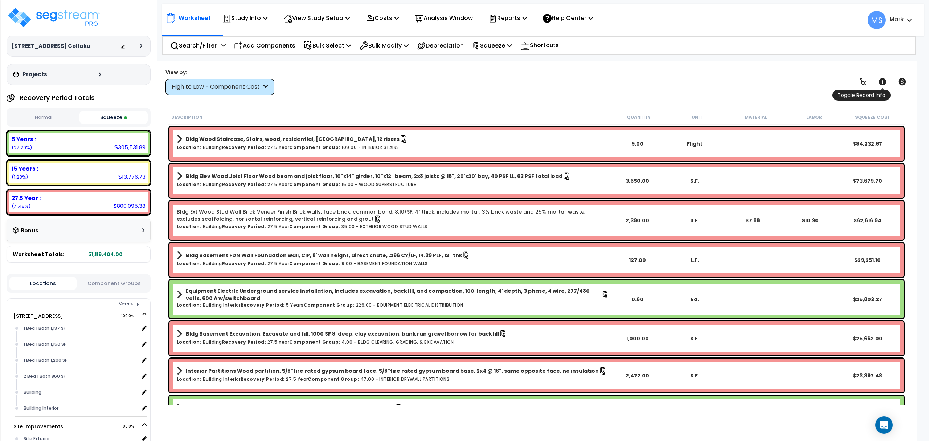
click at [880, 84] on icon at bounding box center [882, 81] width 9 height 9
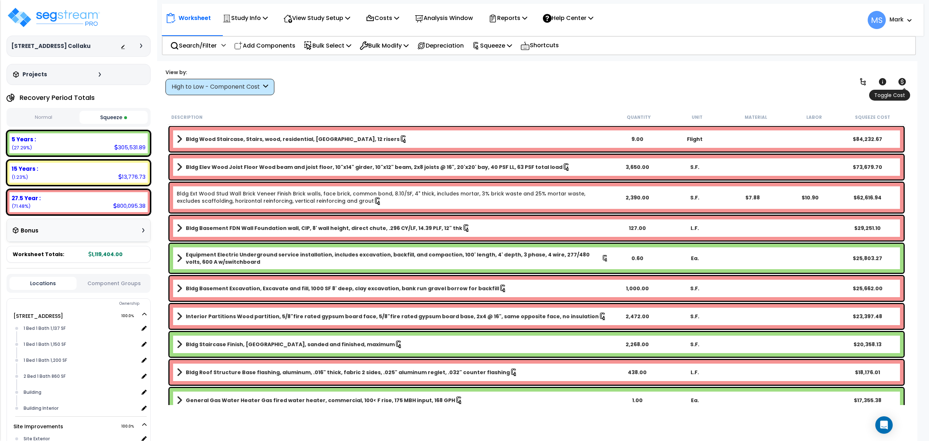
click at [900, 82] on icon at bounding box center [902, 81] width 8 height 7
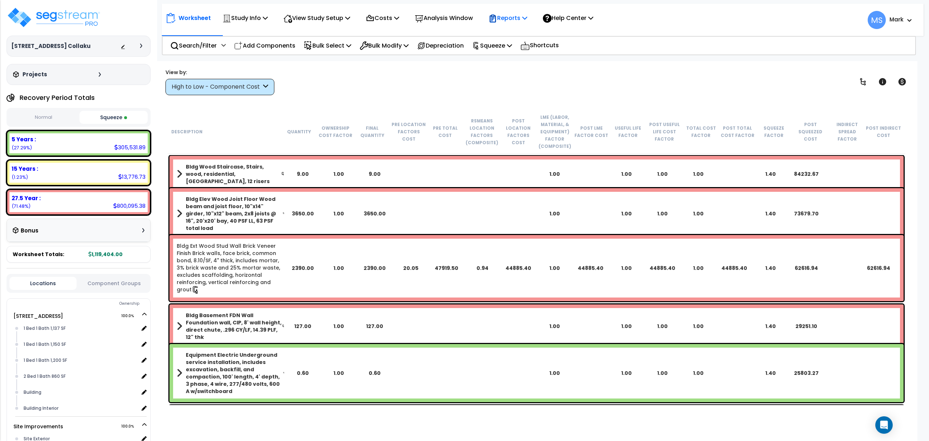
click at [525, 18] on p "Reports" at bounding box center [507, 18] width 39 height 10
click at [517, 68] on link "Manage Report Custom Fields" at bounding box center [521, 69] width 72 height 22
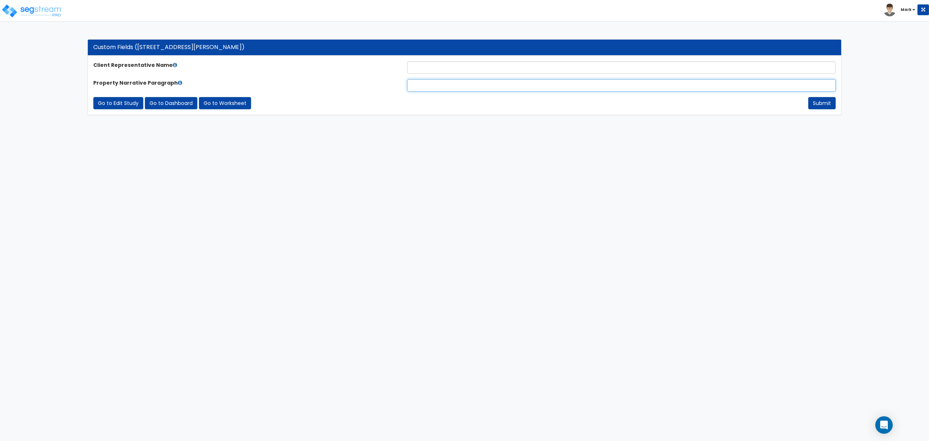
click at [469, 82] on input "text" at bounding box center [621, 85] width 429 height 12
paste input "The subject property is a 4,975-square-foot residence featuring a basement and …"
type input "The subject property is a 4,975-square-foot residence featuring a basement and …"
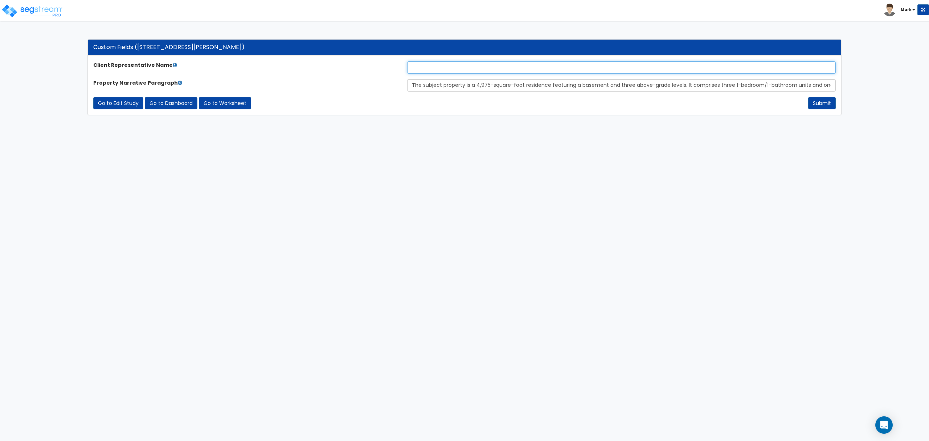
click at [443, 71] on input "text" at bounding box center [621, 67] width 429 height 12
type input "[PERSON_NAME]"
click at [818, 102] on button "Submit" at bounding box center [822, 103] width 28 height 12
click at [815, 104] on button "Submit" at bounding box center [822, 103] width 28 height 12
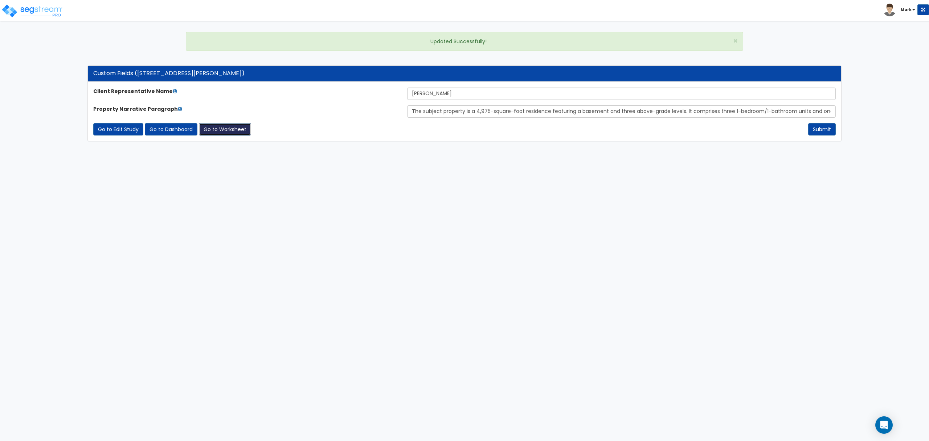
click at [221, 127] on link "Go to Worksheet" at bounding box center [225, 129] width 52 height 12
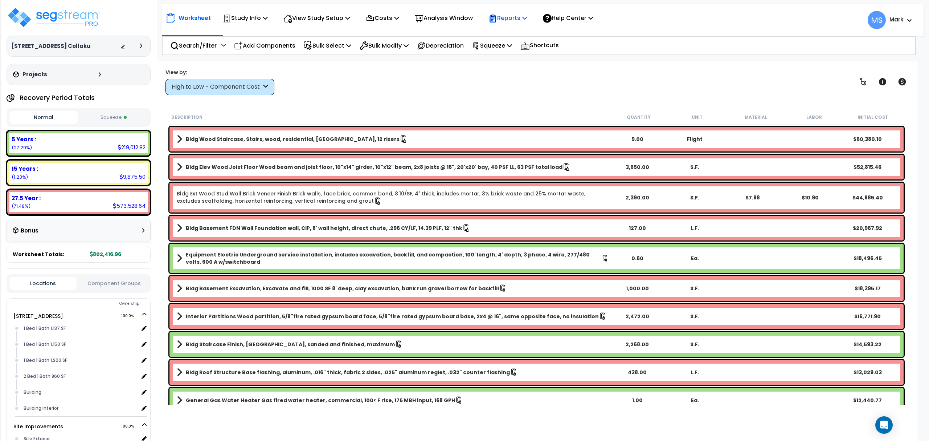
click at [505, 12] on div "Reports" at bounding box center [507, 17] width 39 height 17
click at [515, 49] on link "Manage Report Images" at bounding box center [521, 49] width 72 height 15
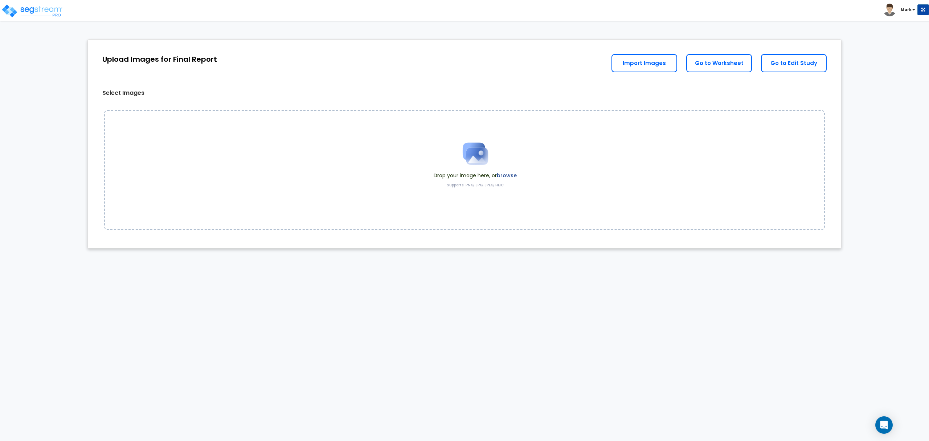
click at [503, 173] on label "browse" at bounding box center [507, 175] width 20 height 7
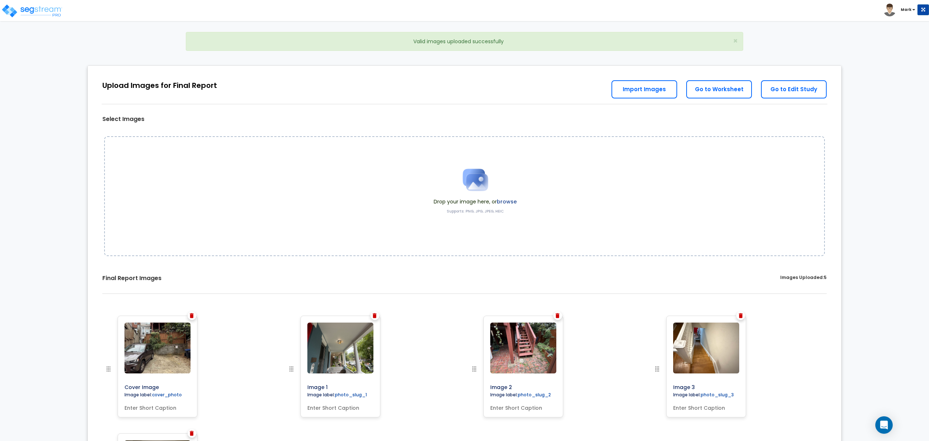
click at [507, 202] on label "browse" at bounding box center [507, 201] width 20 height 7
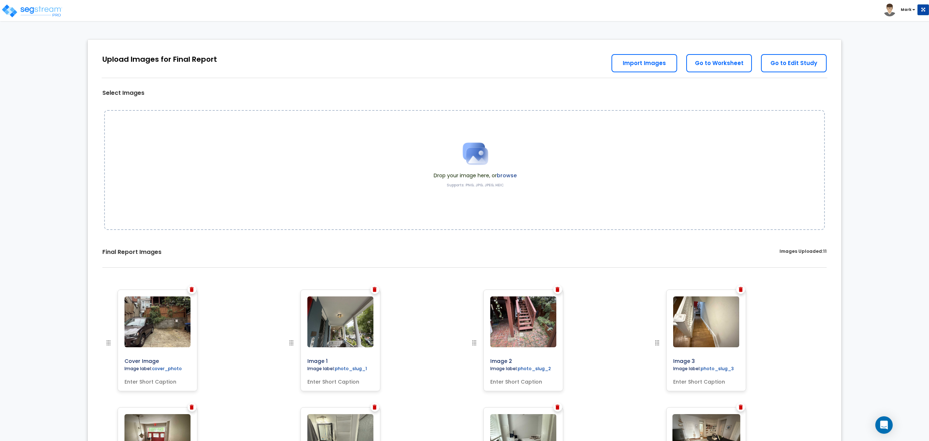
click at [515, 174] on label "browse" at bounding box center [507, 175] width 20 height 7
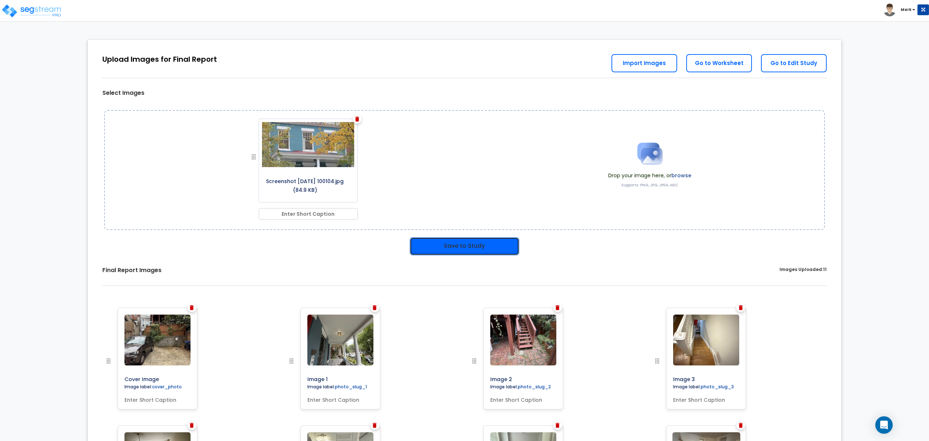
drag, startPoint x: 488, startPoint y: 245, endPoint x: 484, endPoint y: 245, distance: 4.7
click at [488, 245] on button "Save to Study" at bounding box center [465, 246] width 110 height 18
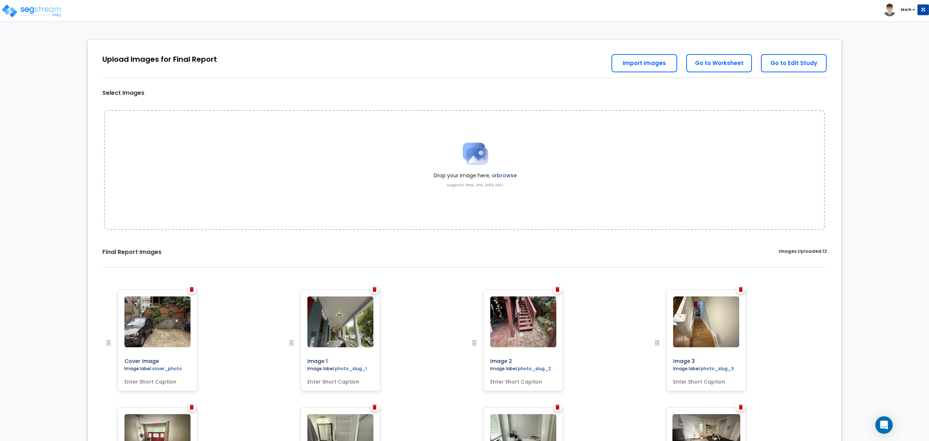
click at [510, 176] on label "browse" at bounding box center [507, 175] width 20 height 7
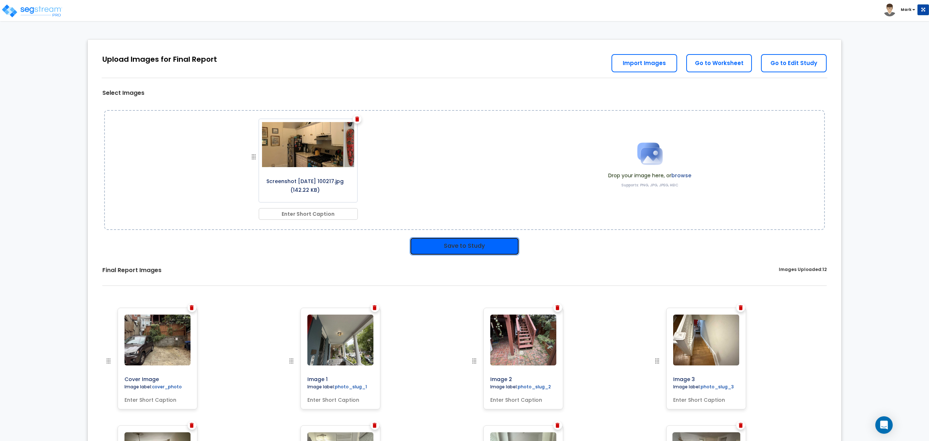
click at [484, 246] on button "Save to Study" at bounding box center [465, 246] width 110 height 18
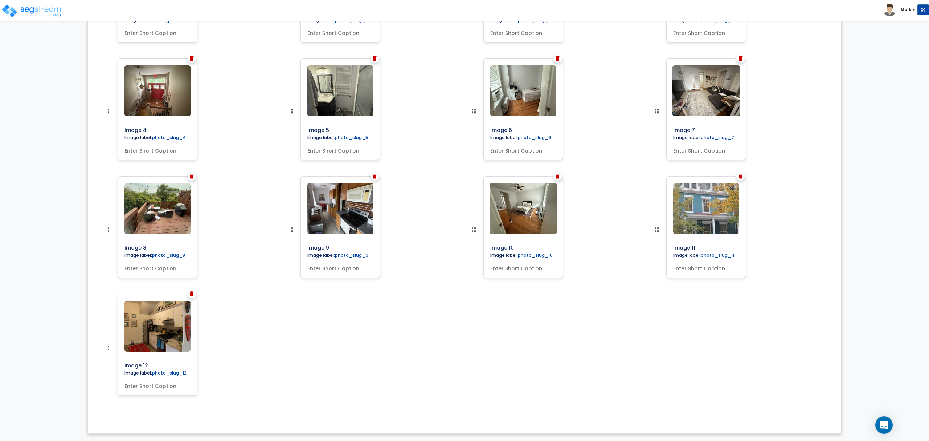
scroll to position [257, 0]
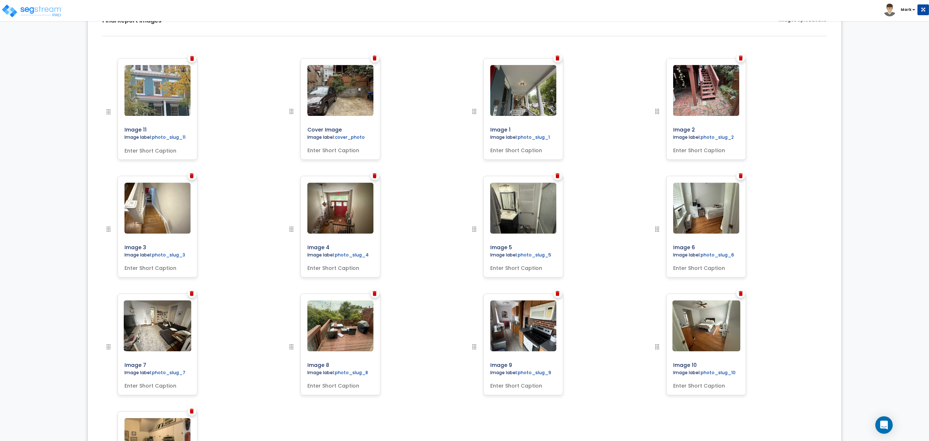
drag, startPoint x: 654, startPoint y: 228, endPoint x: 91, endPoint y: 36, distance: 595.2
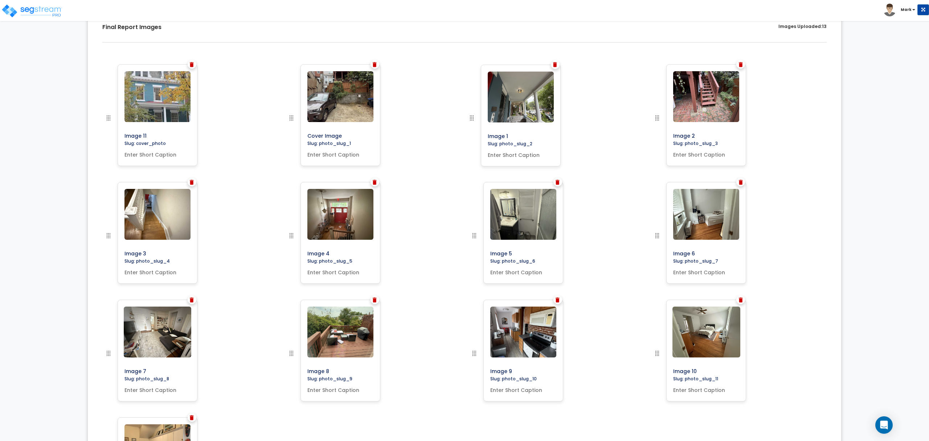
scroll to position [231, 0]
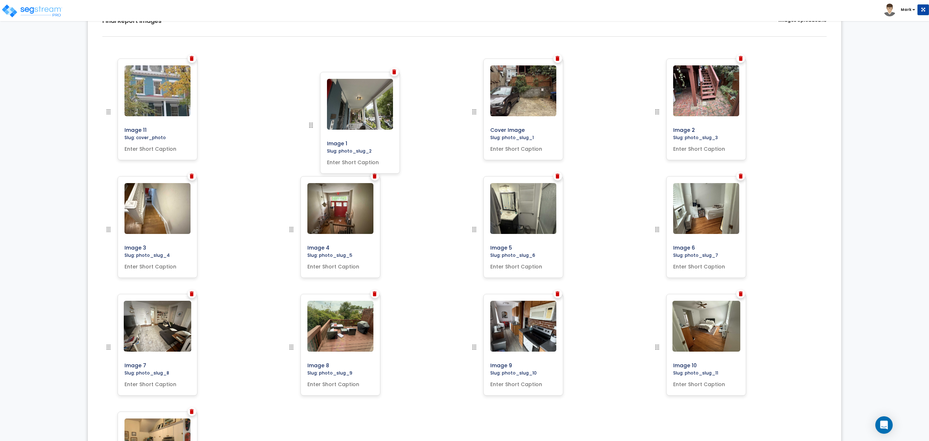
drag, startPoint x: 476, startPoint y: 112, endPoint x: 312, endPoint y: 145, distance: 167.0
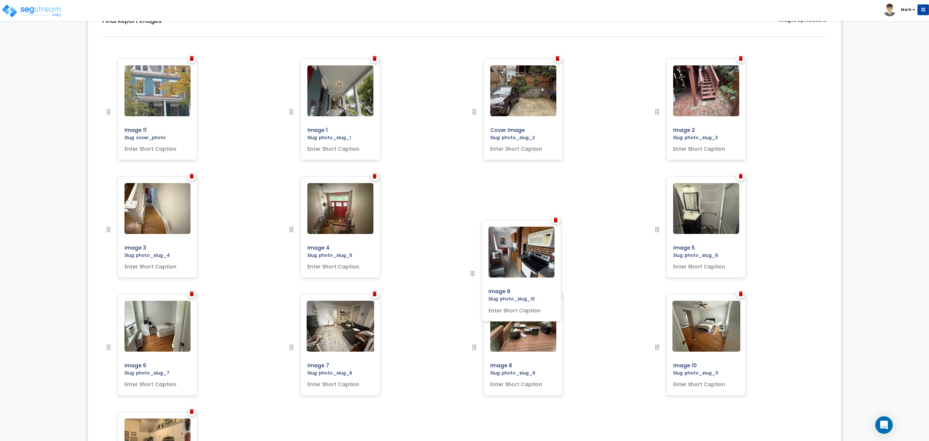
drag, startPoint x: 477, startPoint y: 231, endPoint x: 484, endPoint y: 253, distance: 22.8
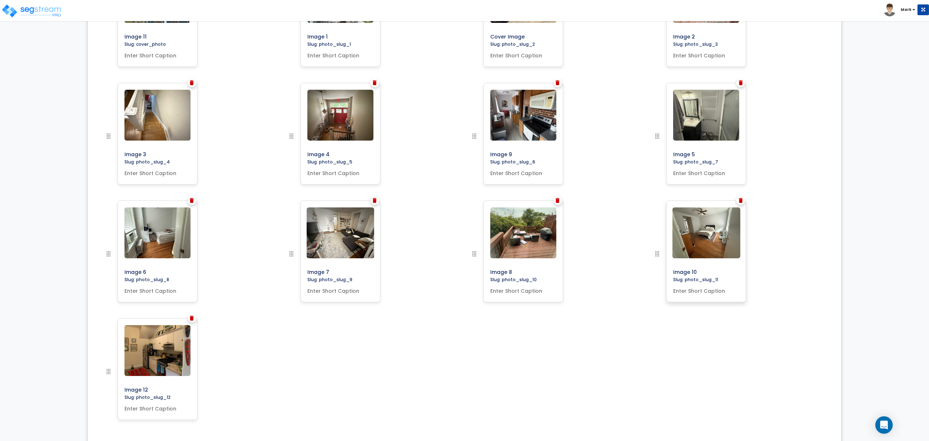
scroll to position [327, 0]
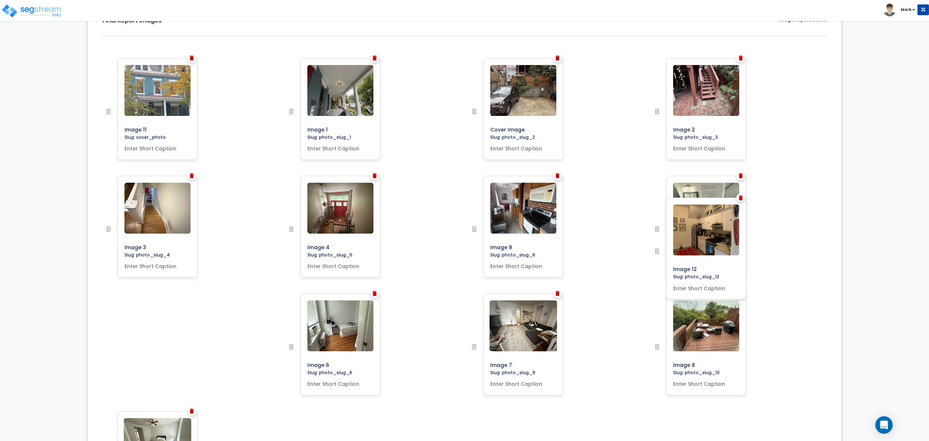
drag, startPoint x: 109, startPoint y: 370, endPoint x: 688, endPoint y: 246, distance: 592.6
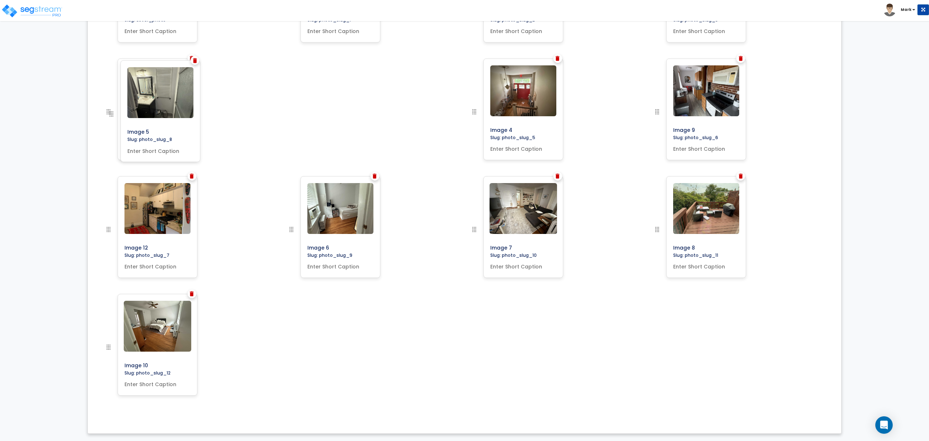
scroll to position [231, 0]
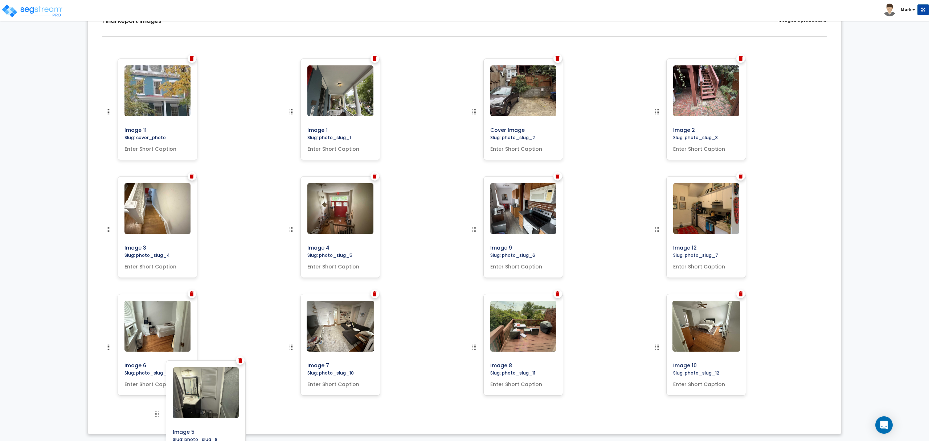
drag, startPoint x: 108, startPoint y: 230, endPoint x: 157, endPoint y: 415, distance: 191.9
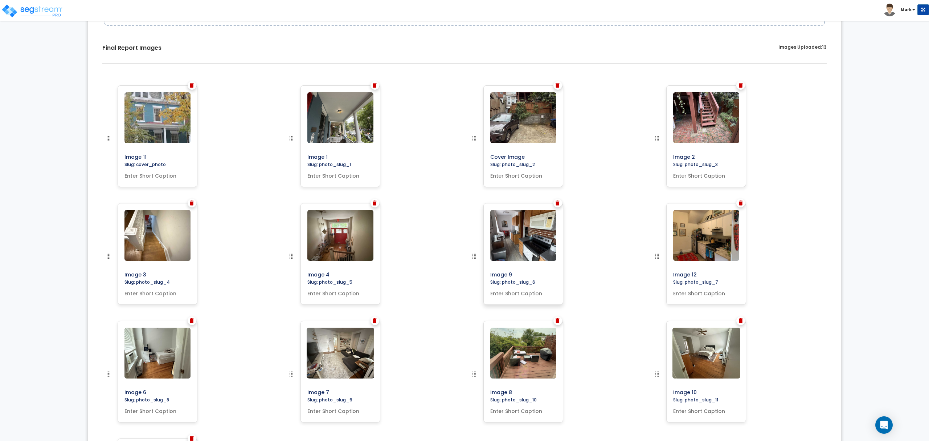
scroll to position [203, 0]
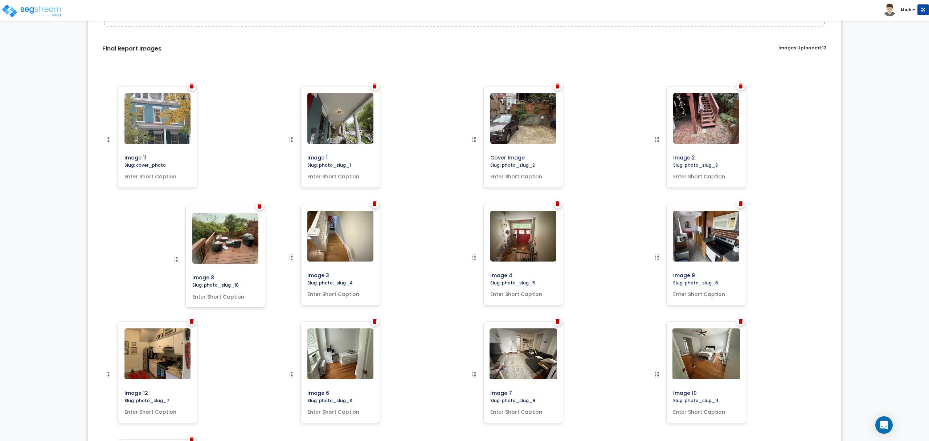
drag, startPoint x: 474, startPoint y: 376, endPoint x: 128, endPoint y: 238, distance: 371.9
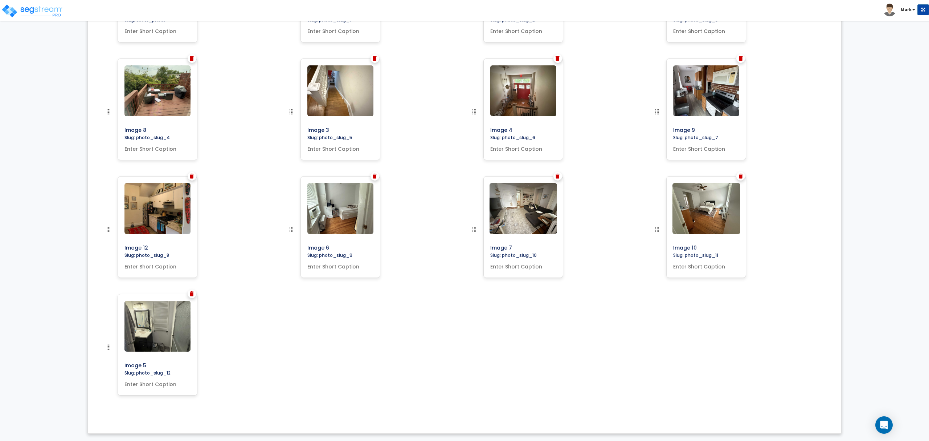
scroll to position [231, 0]
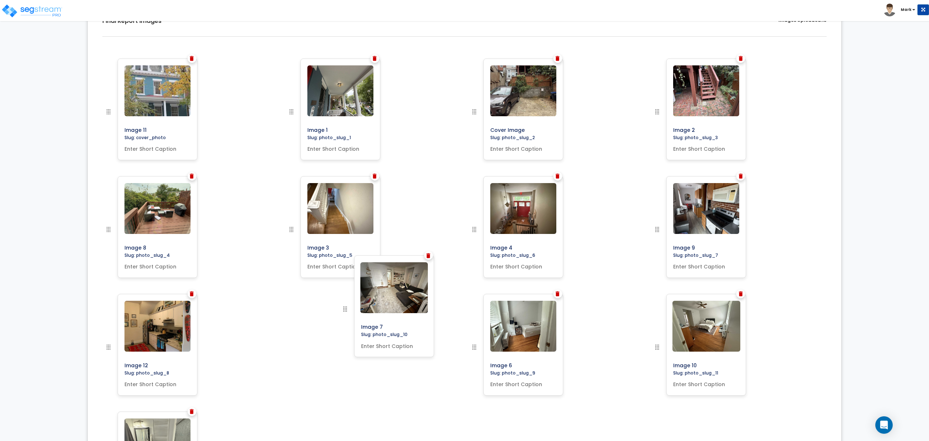
drag, startPoint x: 475, startPoint y: 231, endPoint x: 338, endPoint y: 335, distance: 171.9
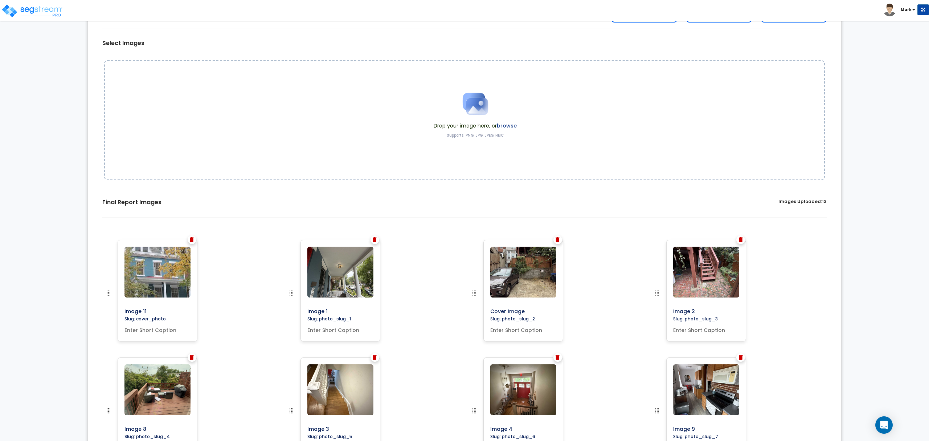
scroll to position [0, 0]
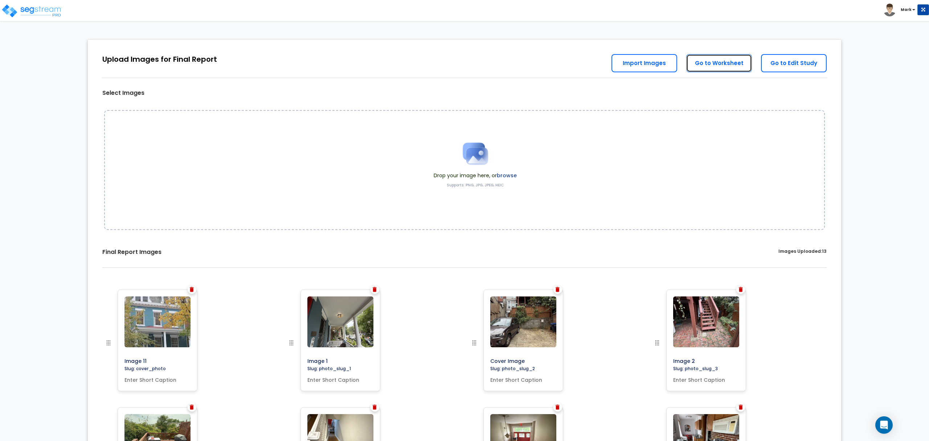
click at [718, 69] on link "Go to Worksheet" at bounding box center [719, 63] width 66 height 18
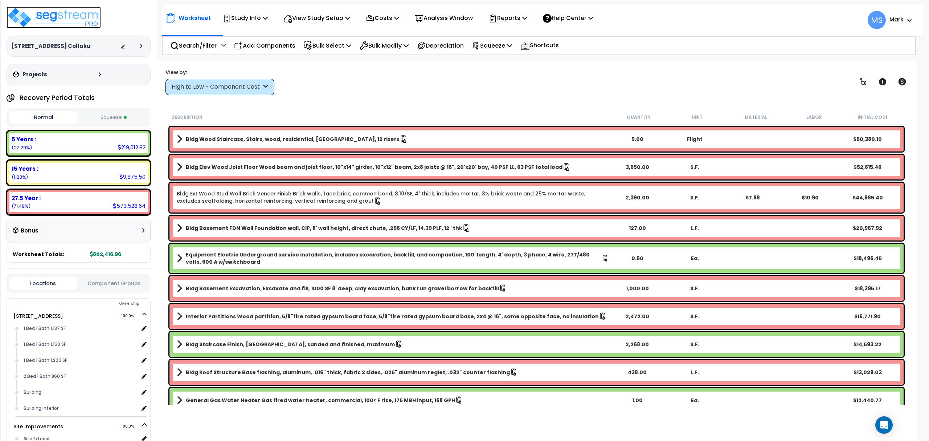
click at [79, 8] on img at bounding box center [54, 18] width 94 height 22
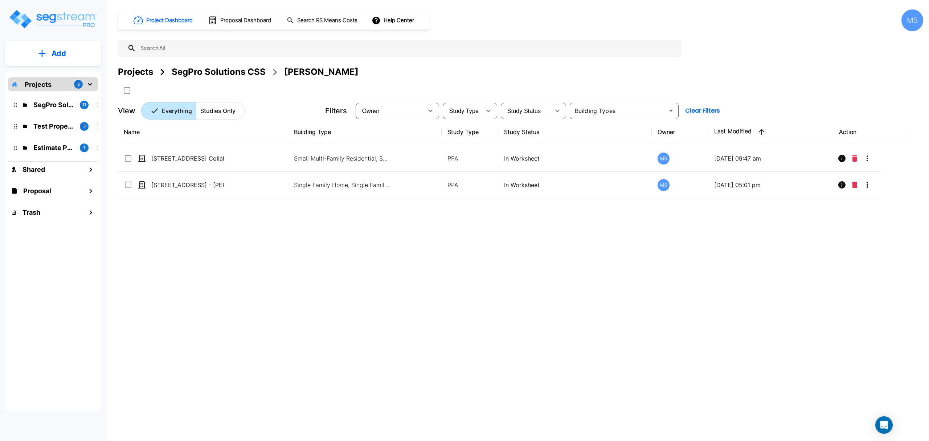
click at [86, 61] on button "Add" at bounding box center [53, 53] width 96 height 21
click at [43, 92] on p "Add Study" at bounding box center [57, 94] width 29 height 9
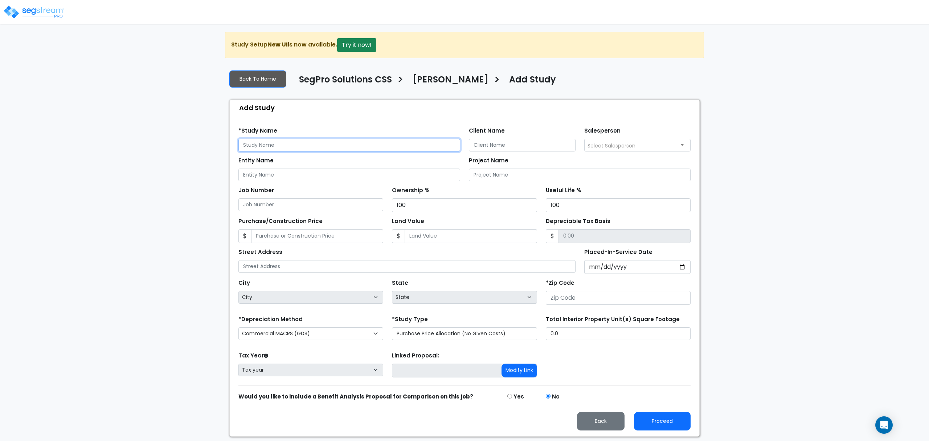
click at [290, 148] on input "text" at bounding box center [349, 145] width 222 height 13
drag, startPoint x: 321, startPoint y: 141, endPoint x: 293, endPoint y: 149, distance: 28.8
click at [293, 149] on input "809 Custis Ave - Angel Collaku" at bounding box center [349, 145] width 222 height 13
click at [288, 151] on input "809 Custis Ave - Angel Collaku" at bounding box center [349, 145] width 222 height 13
drag, startPoint x: 286, startPoint y: 145, endPoint x: 352, endPoint y: 139, distance: 65.6
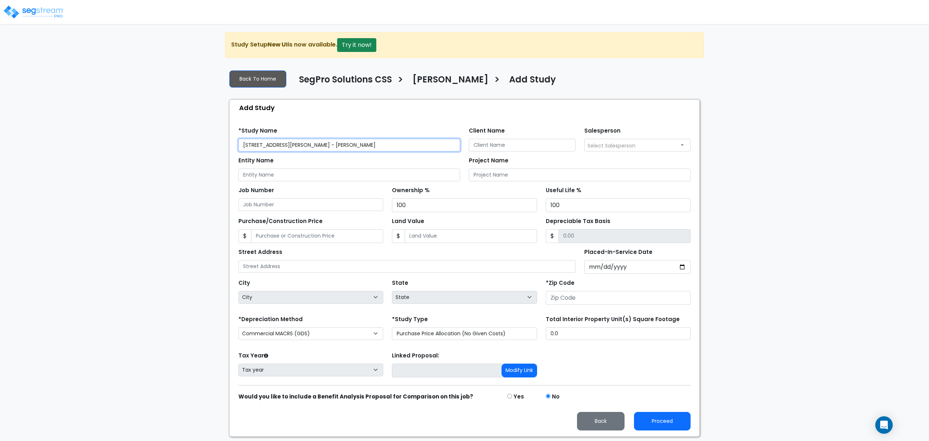
click at [352, 139] on input "809 Custis Ave - Angel Collaku" at bounding box center [349, 145] width 222 height 13
type input "809 Custis Ave - Angel Collaku"
click at [327, 179] on input "Entity Name" at bounding box center [349, 174] width 222 height 13
paste input "Angel Collaku"
type input "Angel Collaku (personal)"
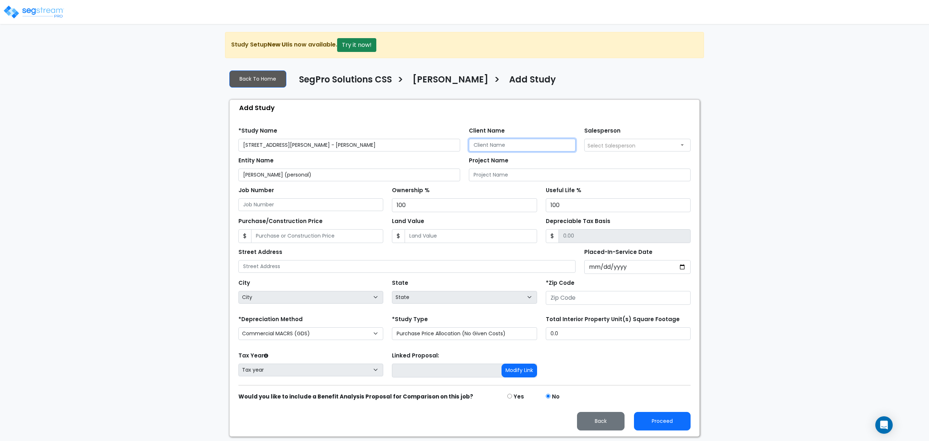
click at [478, 142] on input "Client Name" at bounding box center [522, 145] width 107 height 13
paste input "Angel Collaku"
type input "Angel Collaku"
click at [283, 175] on input "Angel Collaku (personal)" at bounding box center [349, 174] width 222 height 13
type input "Angel Collaku (Personal)"
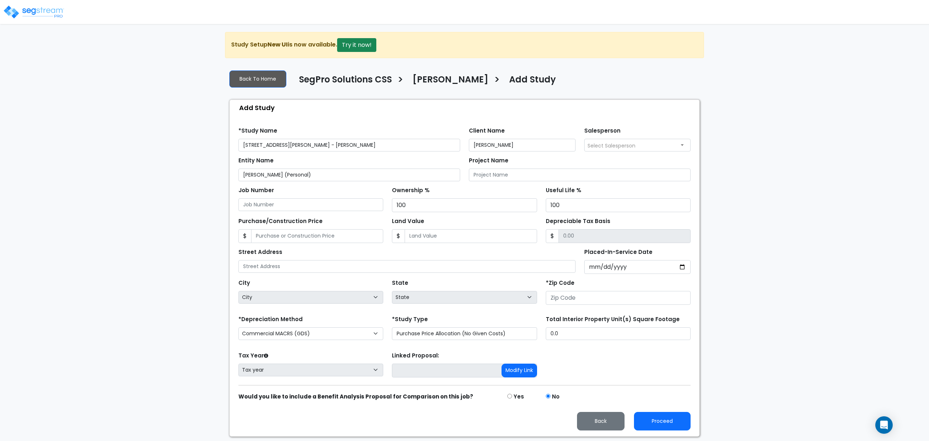
click at [632, 154] on div "Entity Name Angel Collaku (Personal) Project Name" at bounding box center [464, 166] width 461 height 30
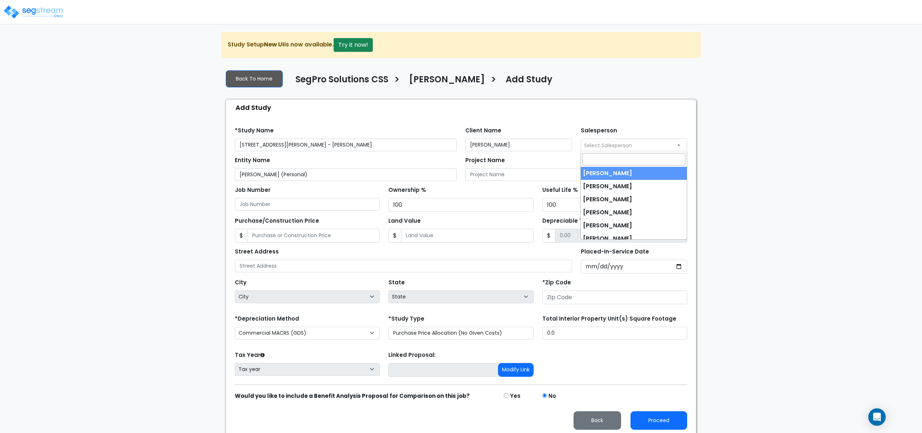
click at [627, 148] on span "Select Salesperson" at bounding box center [608, 145] width 48 height 7
select select "190"
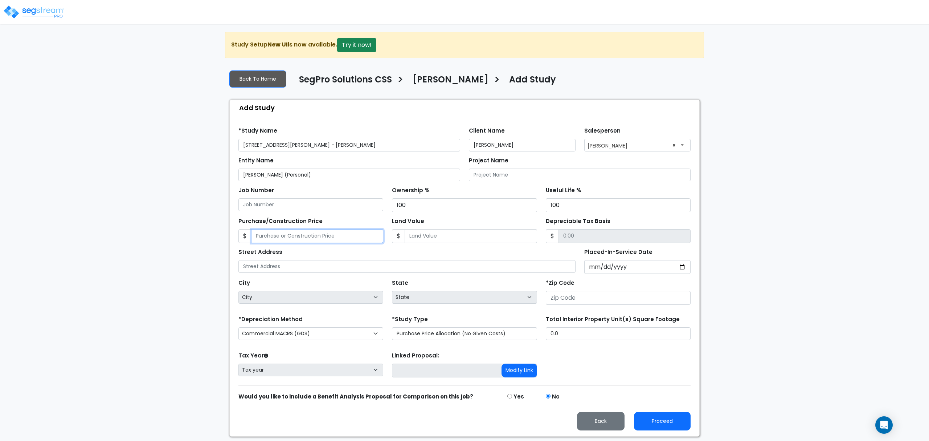
click at [297, 237] on input "Purchase/Construction Price" at bounding box center [317, 236] width 132 height 14
click at [597, 270] on input "Placed-In-Service Date" at bounding box center [637, 267] width 107 height 14
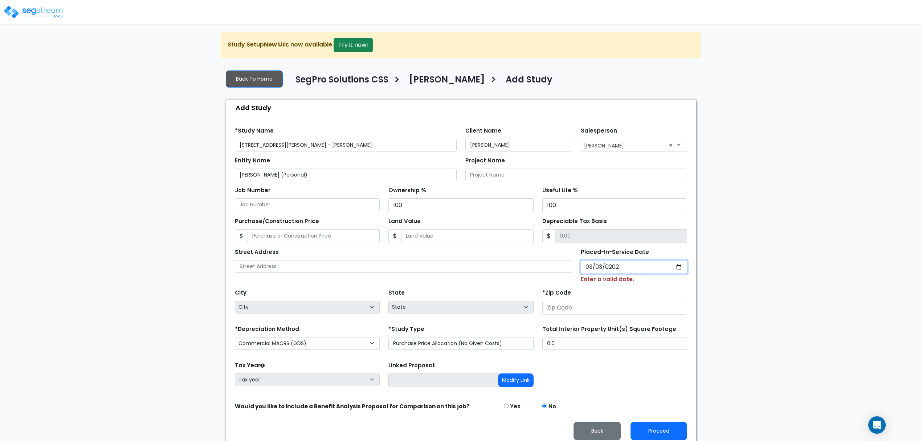
type input "2025-03-03"
select select "2025"
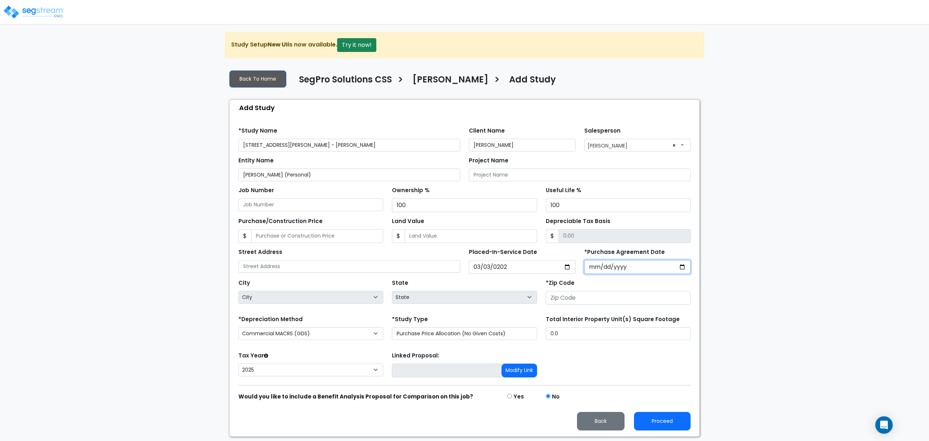
click at [591, 267] on input "*Purchase Agreement Date" at bounding box center [637, 267] width 107 height 14
type input "2025-03-01"
click at [384, 263] on input "text" at bounding box center [349, 266] width 222 height 13
drag, startPoint x: 282, startPoint y: 144, endPoint x: 168, endPoint y: 144, distance: 113.9
click at [168, 144] on div "We are Building your Study. So please grab a coffee and let us do the heavy lif…" at bounding box center [464, 234] width 929 height 404
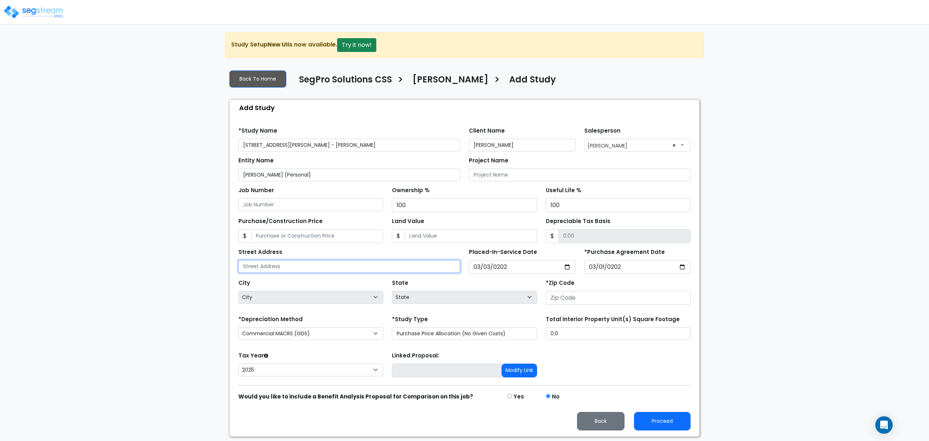
click at [312, 271] on input "text" at bounding box center [349, 266] width 222 height 13
paste input "[STREET_ADDRESS][PERSON_NAME]"
type input "[STREET_ADDRESS][PERSON_NAME]"
click at [583, 300] on input "number" at bounding box center [618, 298] width 145 height 14
click at [599, 295] on input "number" at bounding box center [618, 298] width 145 height 14
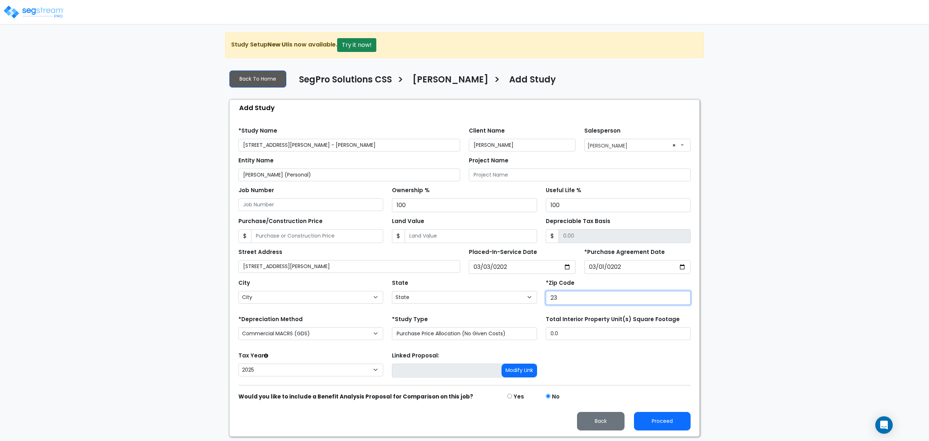
type input "233"
select select "VA"
type input "23323"
click at [595, 333] on input "0.0" at bounding box center [618, 333] width 145 height 13
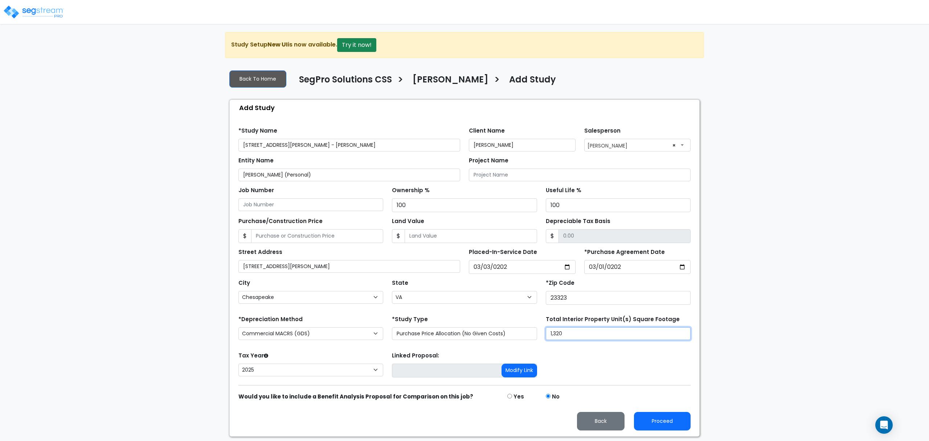
type input "1,320"
click at [462, 239] on input "Land Value" at bounding box center [471, 236] width 132 height 14
click at [300, 233] on input "Purchase/Construction Price" at bounding box center [317, 236] width 132 height 14
type input "2"
type input "2.00"
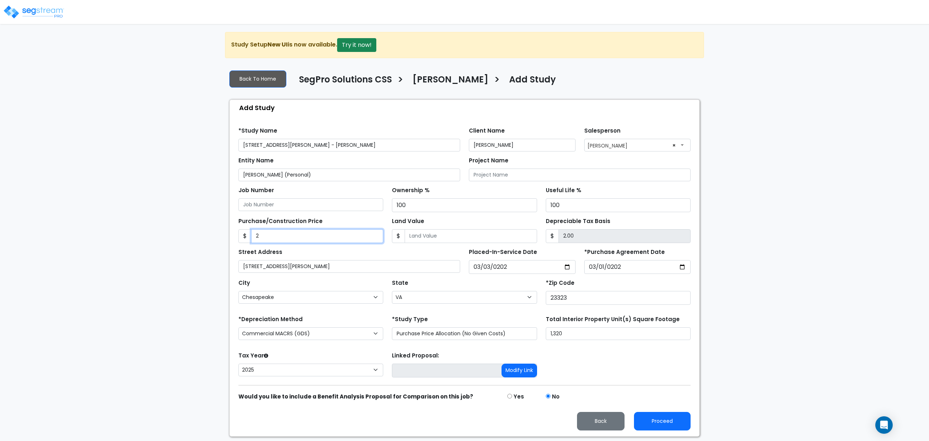
type input "20"
type input "20.00"
type input "201"
type input "201.00"
type input "2010"
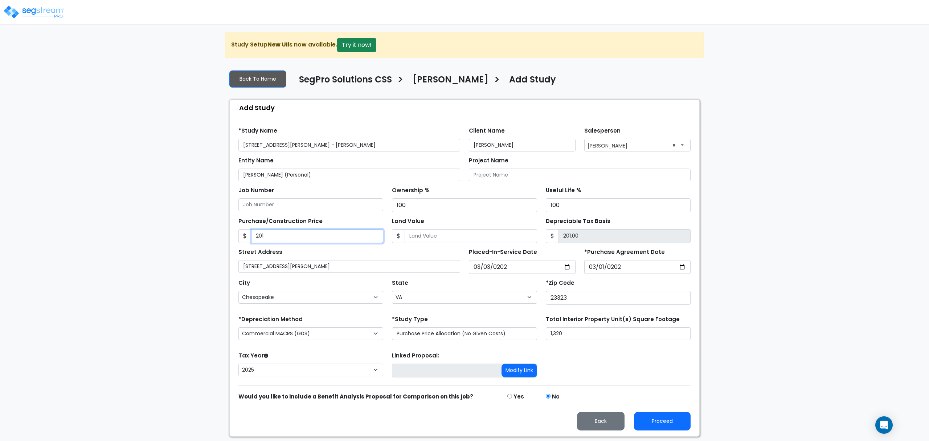
type input "2,010.00"
type input "2,0100"
type input "20,100.00"
type input "20,1000"
type input "201,000.00"
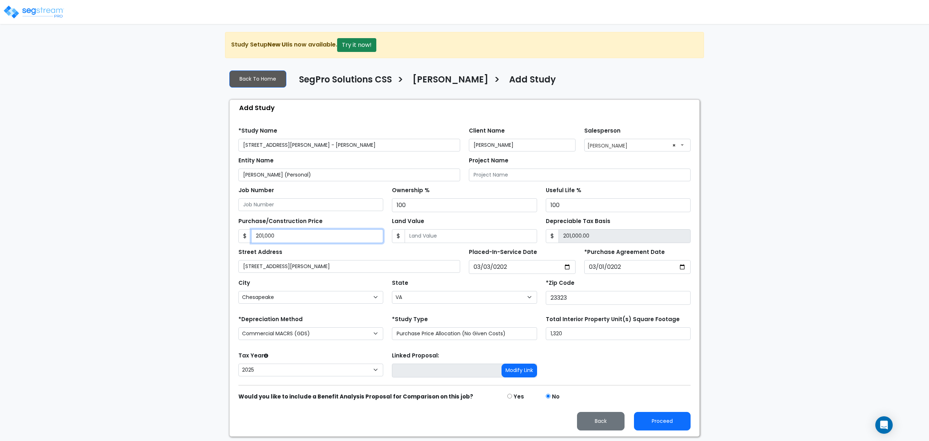
type input "201,000"
click at [443, 238] on input "Land Value" at bounding box center [471, 236] width 132 height 14
type input "3"
type input "200,997.00"
type input "38"
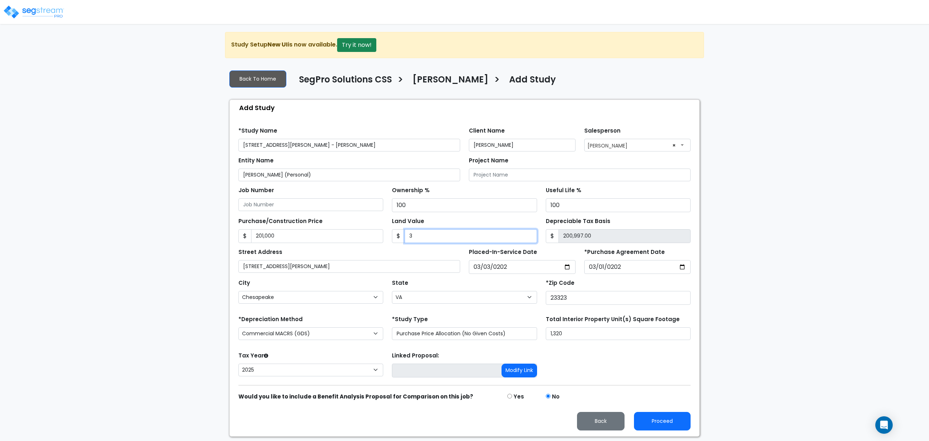
type input "200,962.00"
type input "384"
type input "200,616.00"
type input "3842"
type input "197,158.00"
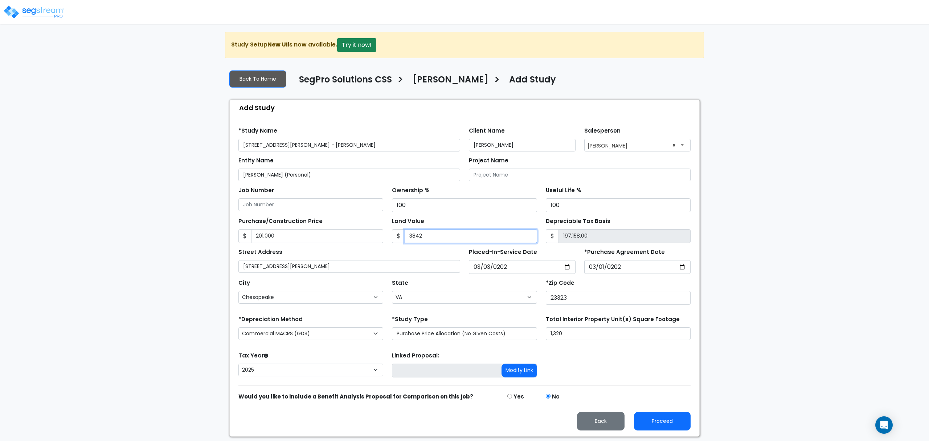
type input "38420"
type input "162,580.00"
type input "38,420"
click at [180, 238] on div "We are Building your Study. So please grab a coffee and let us do the heavy lif…" at bounding box center [464, 234] width 929 height 404
click at [652, 426] on button "Proceed" at bounding box center [662, 420] width 57 height 19
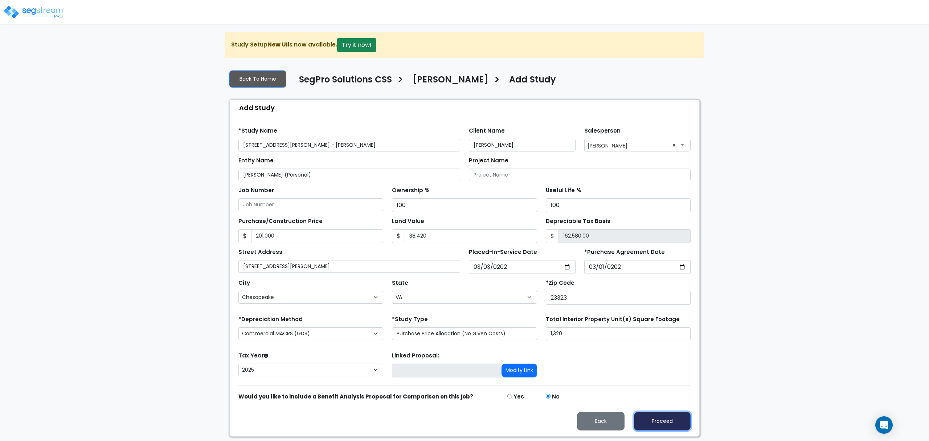
type input "201000"
type input "38420"
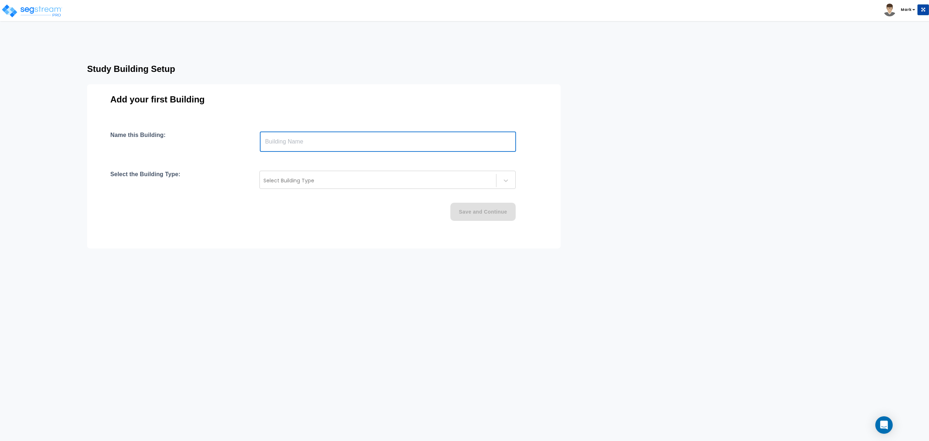
paste input "text"
type input "[STREET_ADDRESS][PERSON_NAME]"
click at [314, 184] on div at bounding box center [377, 180] width 229 height 9
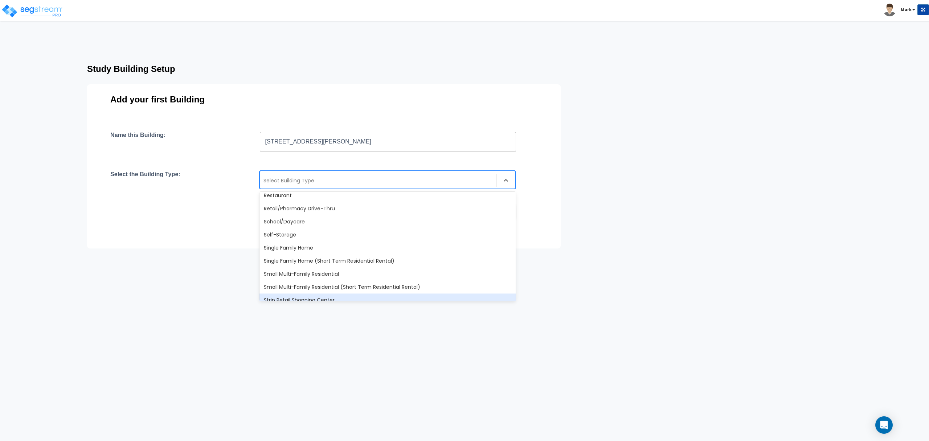
scroll to position [626, 0]
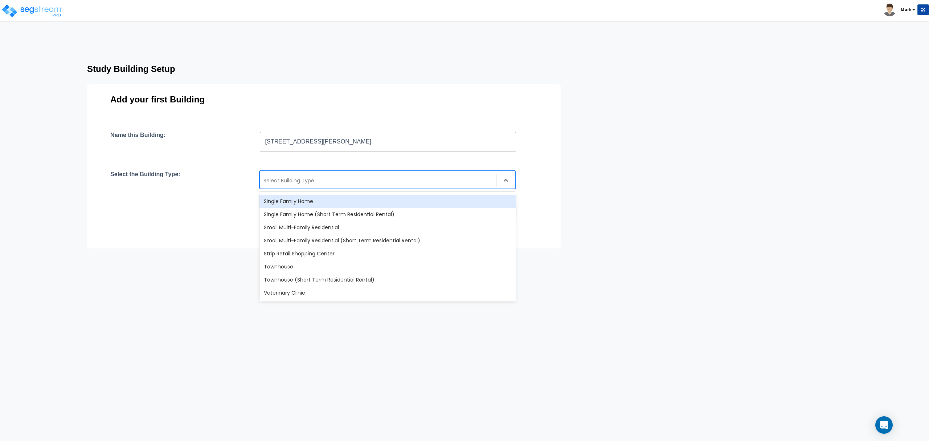
click at [310, 203] on div "Single Family Home" at bounding box center [387, 200] width 256 height 13
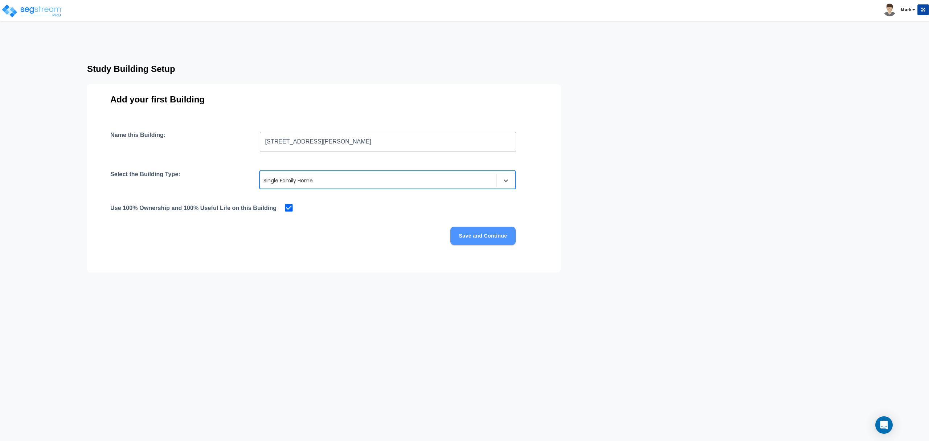
click at [499, 237] on button "Save and Continue" at bounding box center [482, 235] width 65 height 18
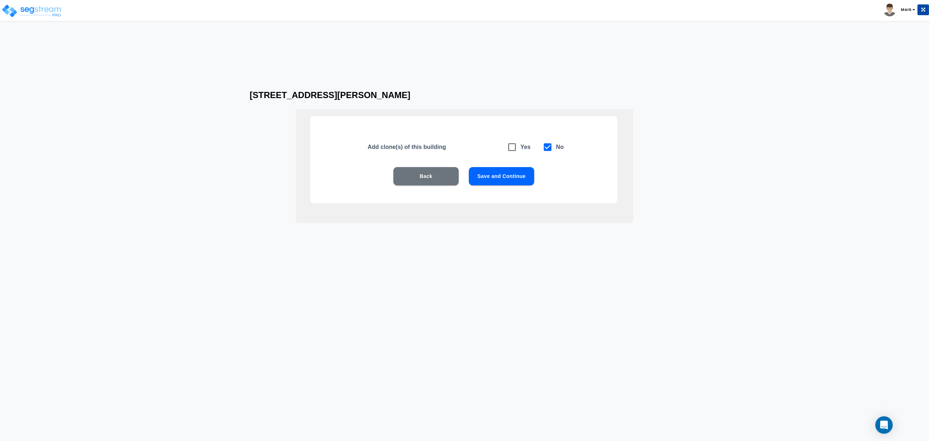
click at [504, 182] on button "Save and Continue" at bounding box center [501, 176] width 65 height 18
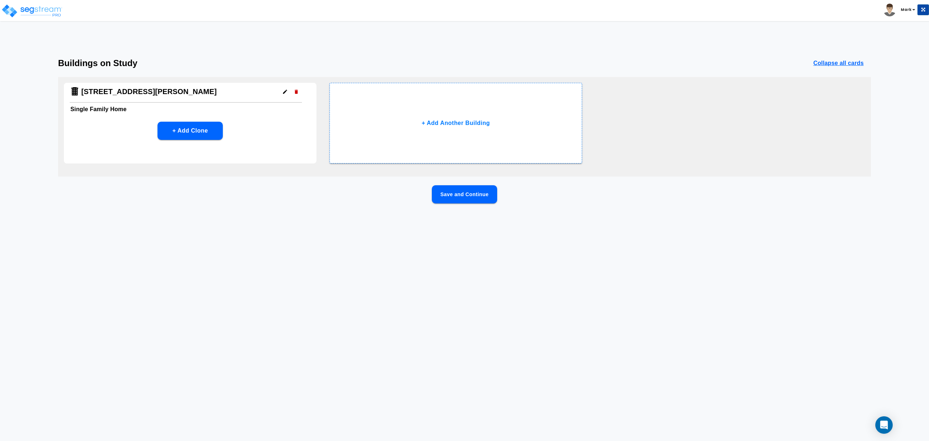
click at [453, 204] on div "Save and Continue" at bounding box center [464, 205] width 813 height 41
click at [449, 196] on button "Save and Continue" at bounding box center [464, 194] width 65 height 18
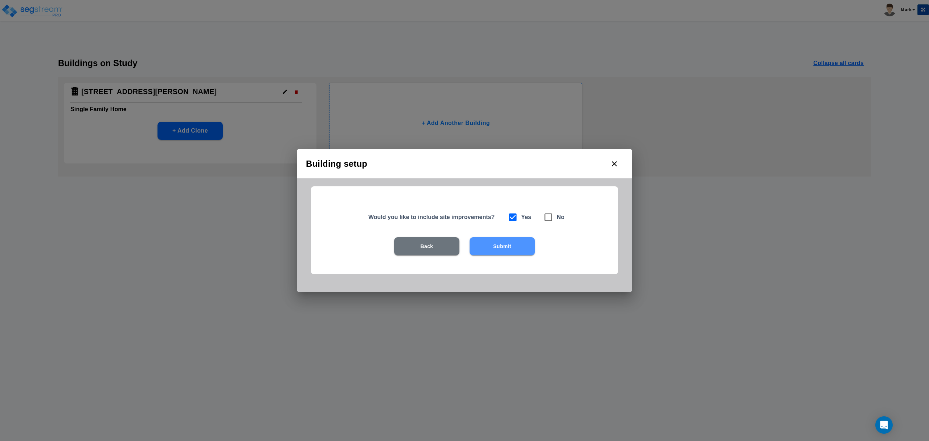
click at [526, 250] on button "Submit" at bounding box center [502, 246] width 65 height 18
